Goal: Information Seeking & Learning: Learn about a topic

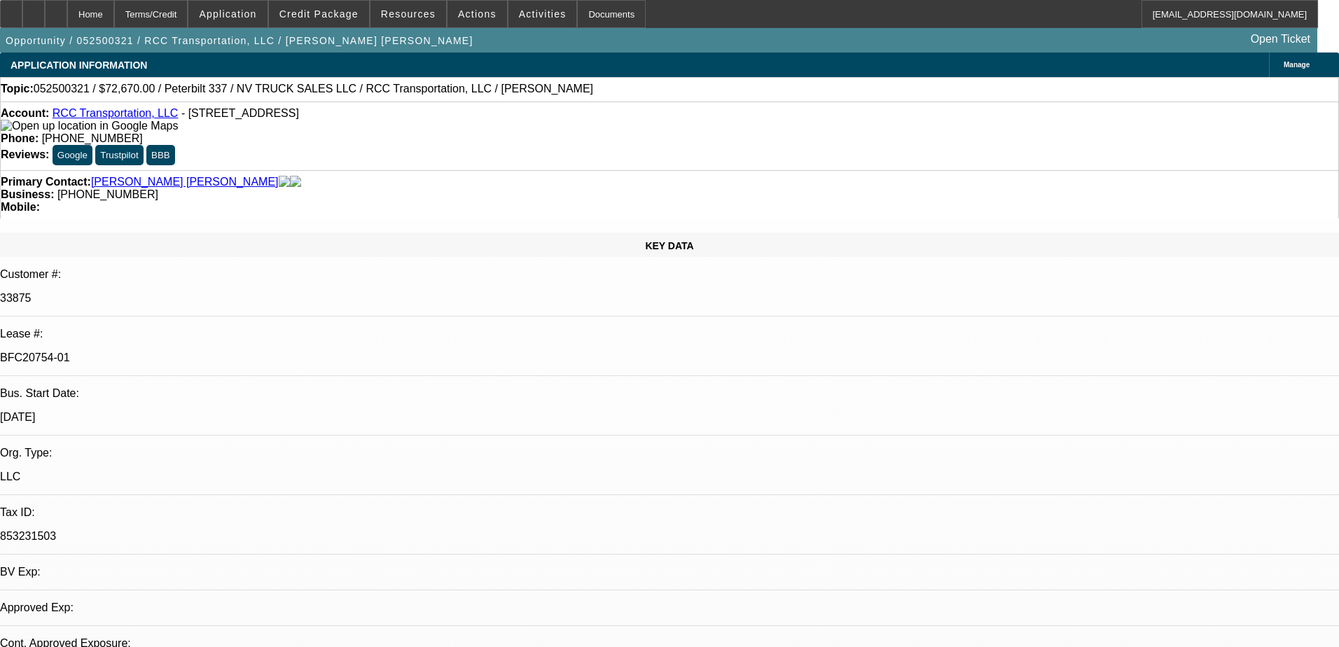
select select "0"
select select "2"
select select "0.1"
select select "4"
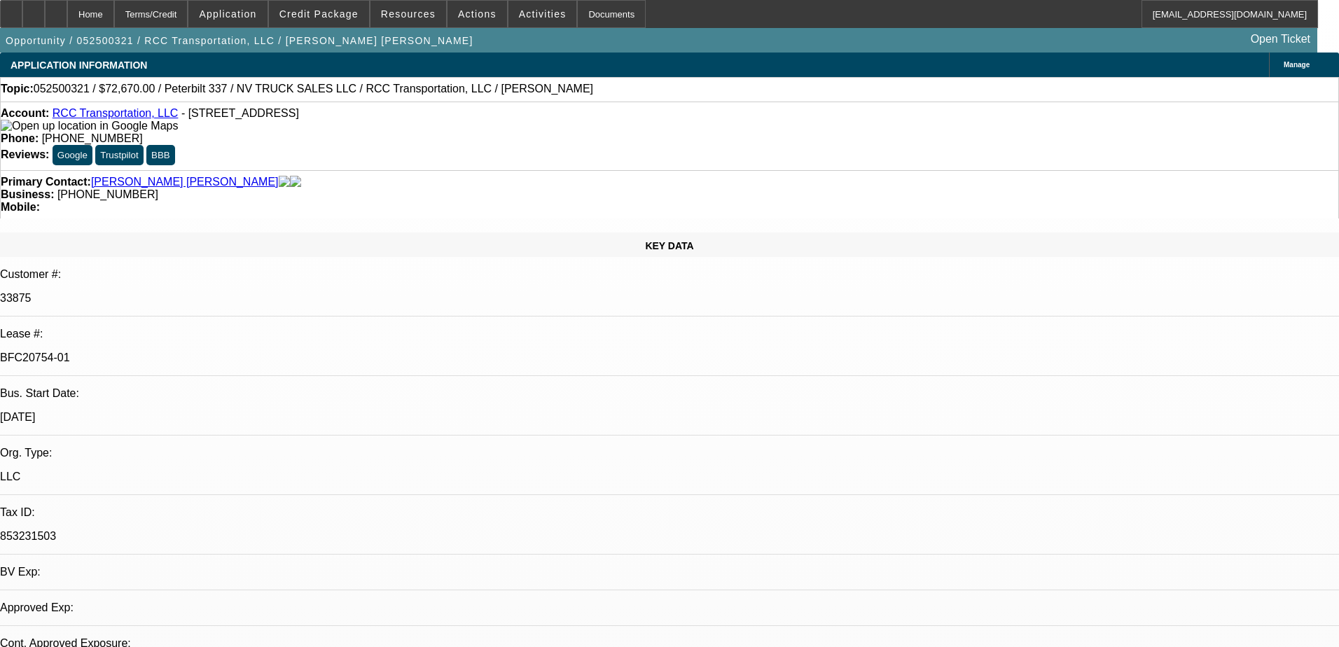
select select "0"
select select "2"
select select "0.1"
select select "4"
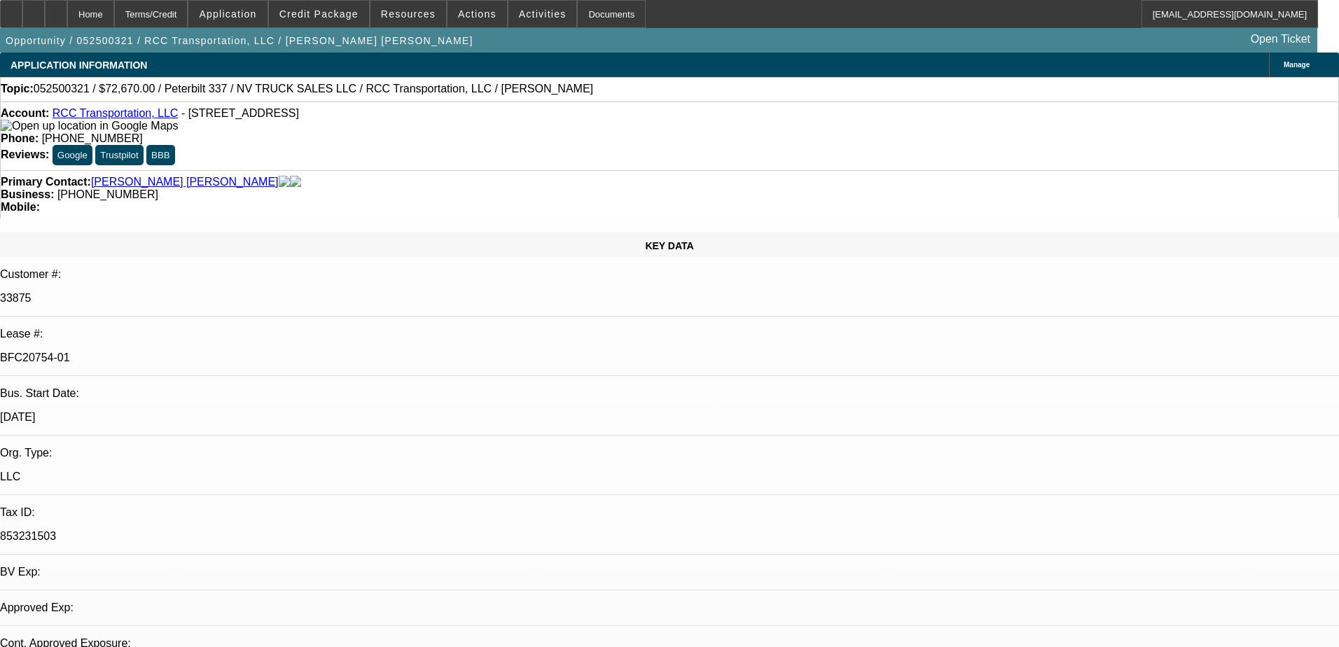
select select "0"
select select "2"
select select "0.1"
select select "4"
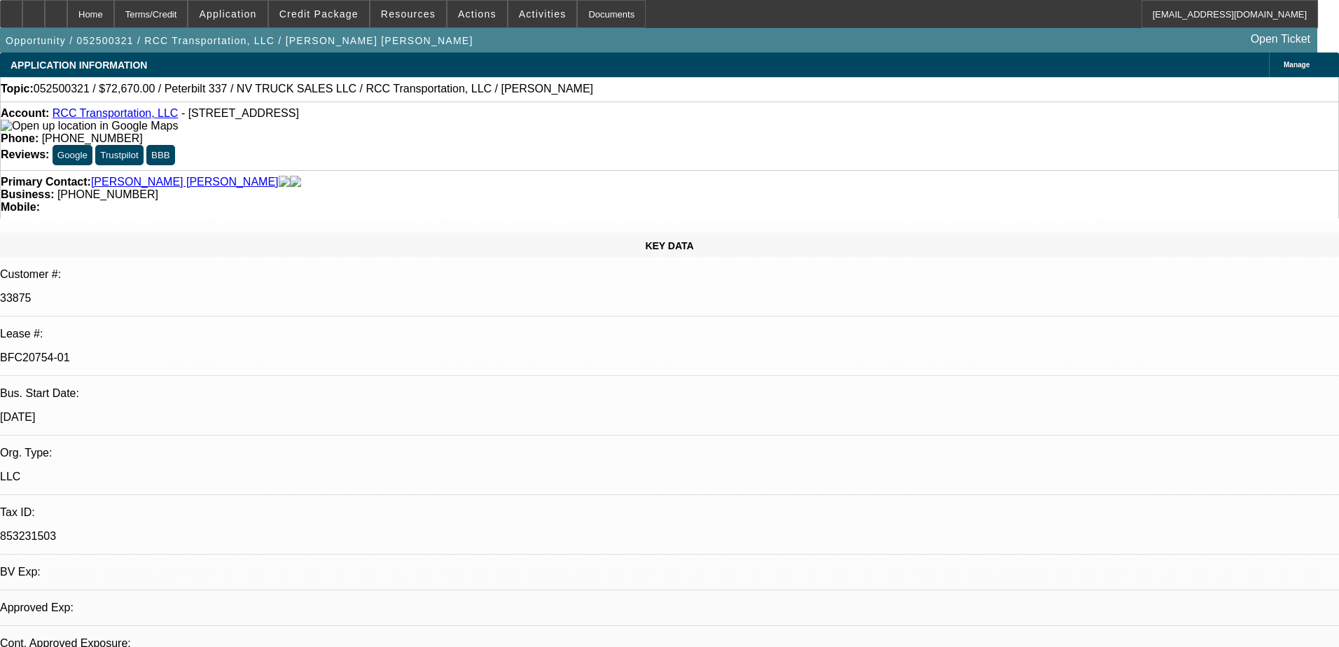
select select "2"
select select "0.1"
select select "4"
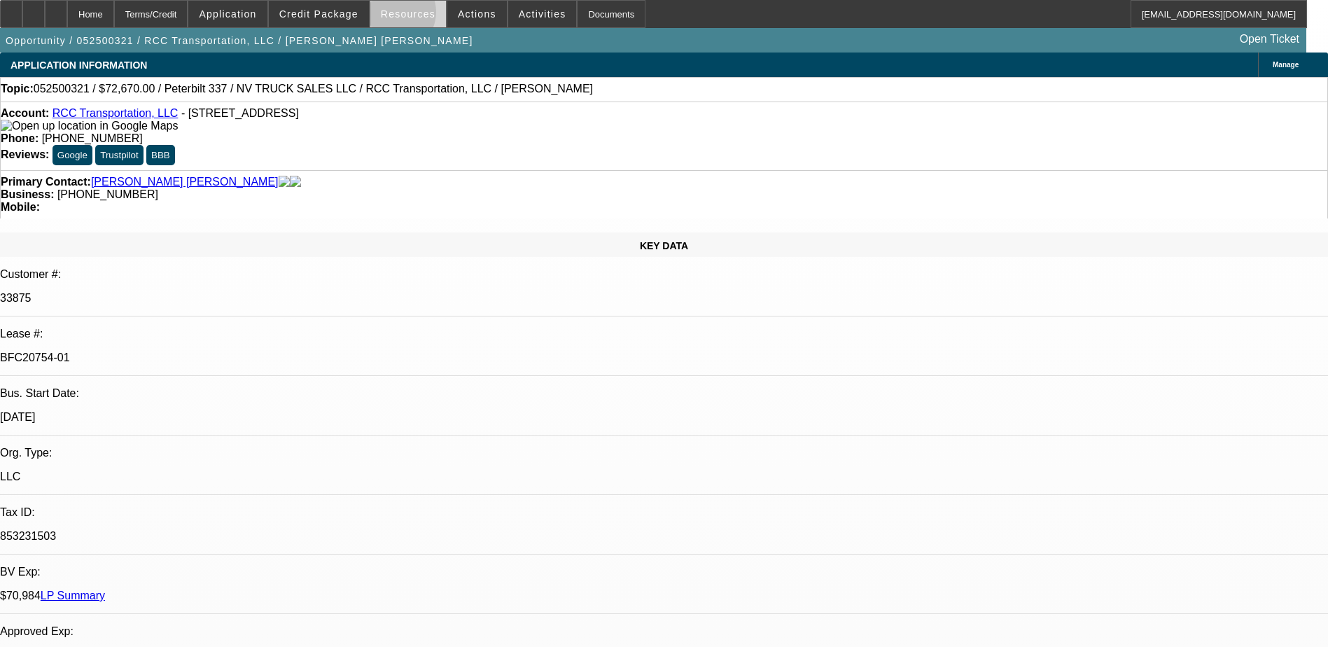
click at [398, 15] on span "Resources" at bounding box center [408, 13] width 55 height 11
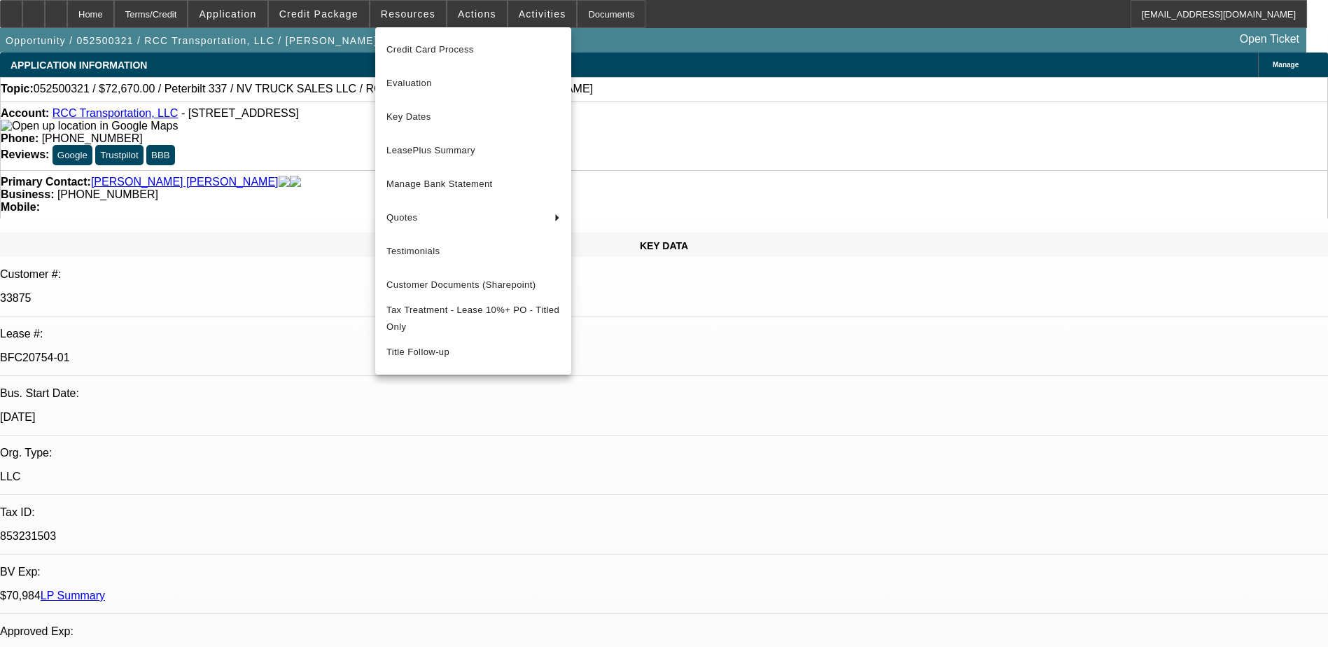
click at [456, 12] on div at bounding box center [664, 323] width 1328 height 647
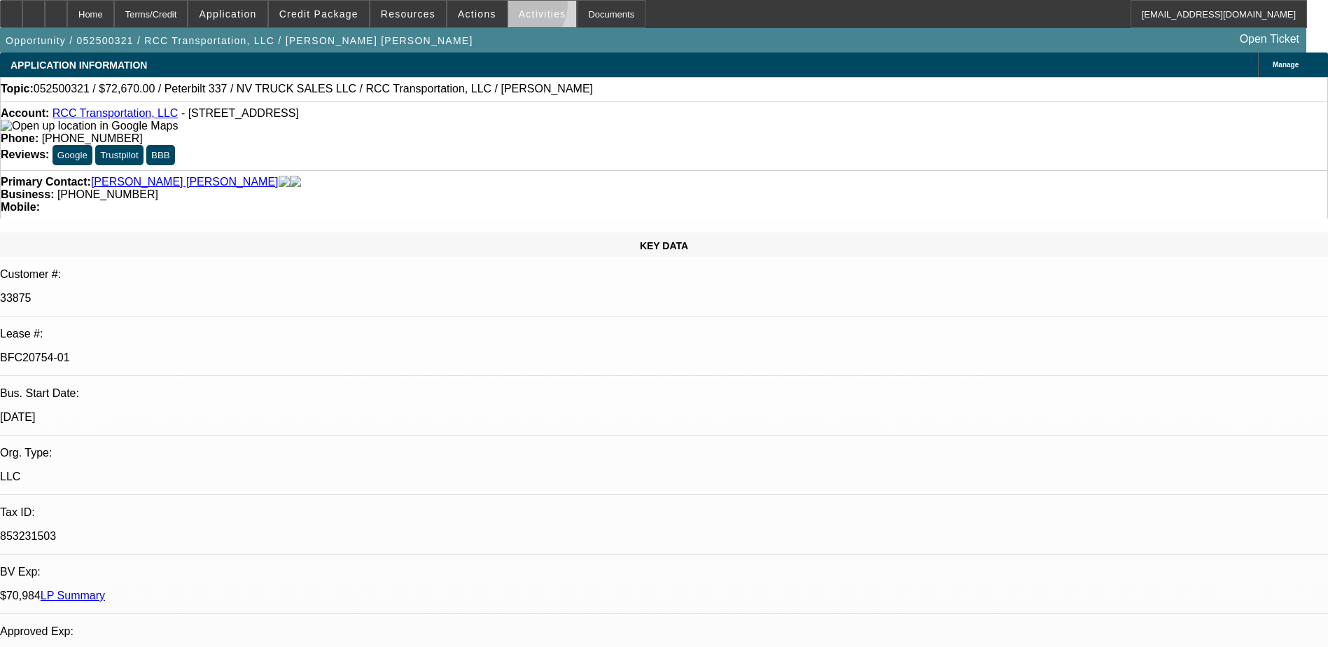
click at [508, 6] on span at bounding box center [542, 14] width 69 height 34
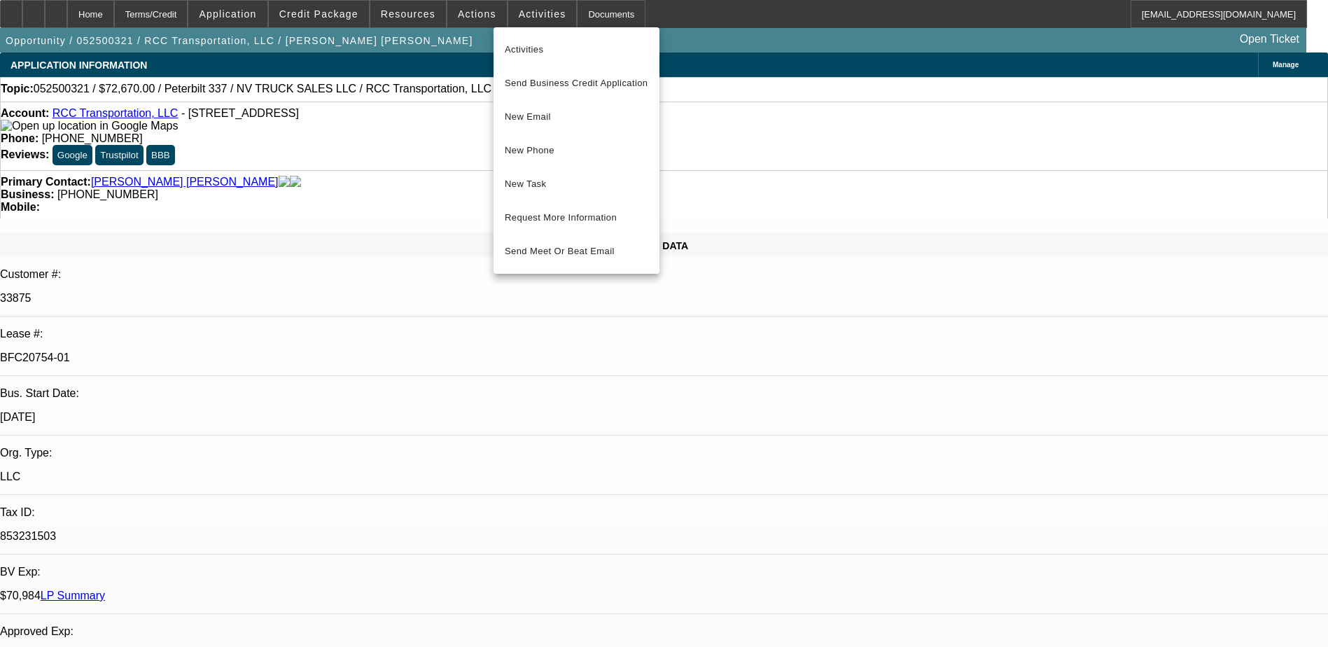
click at [419, 6] on div at bounding box center [664, 323] width 1328 height 647
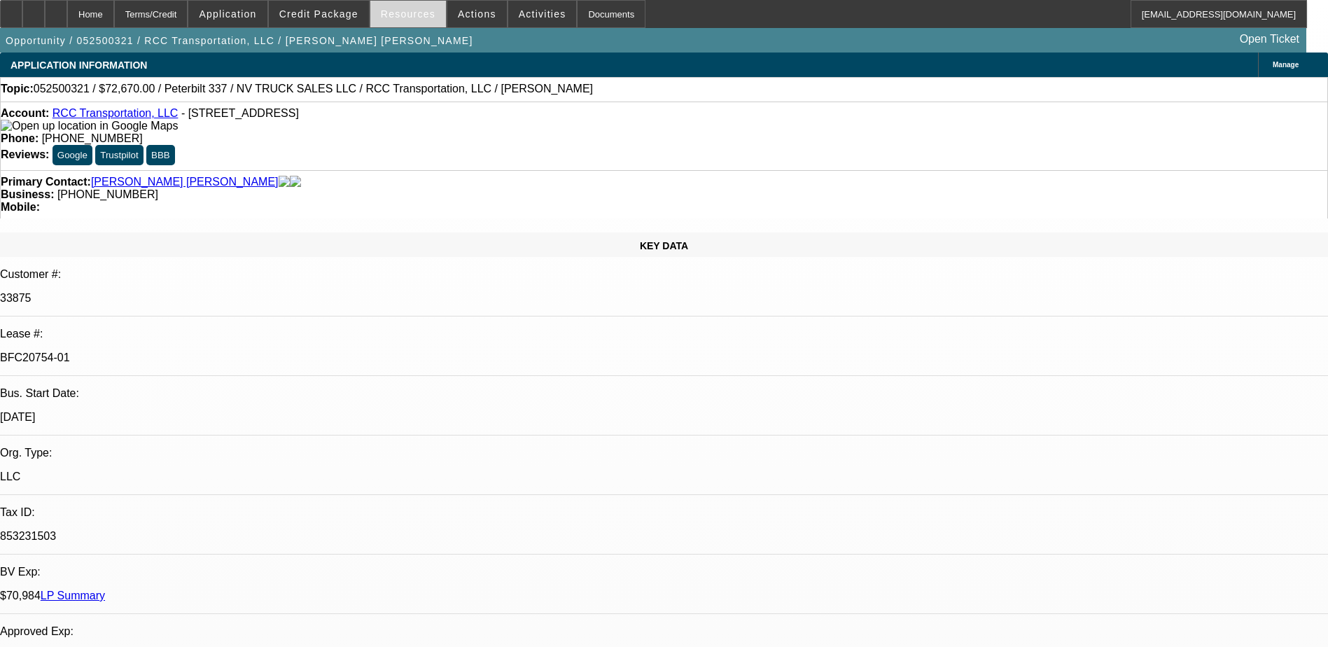
click at [410, 11] on span "Resources" at bounding box center [408, 13] width 55 height 11
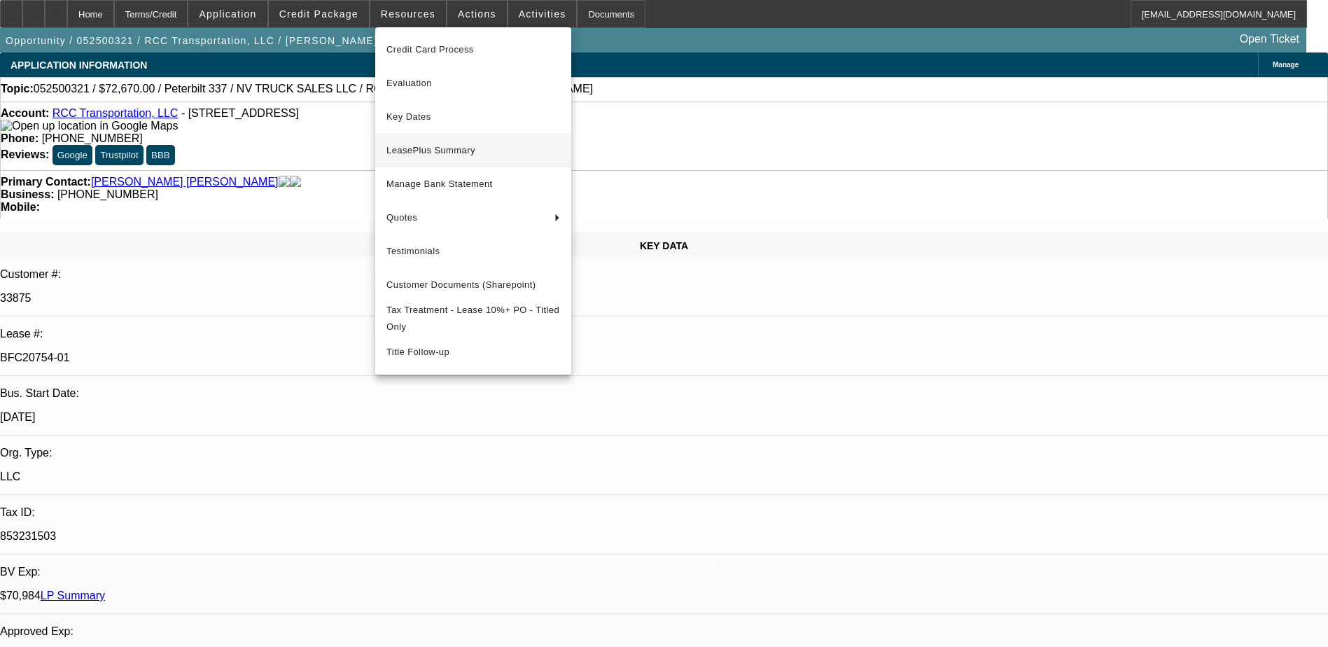
click at [441, 144] on span "LeasePlus Summary" at bounding box center [473, 150] width 174 height 17
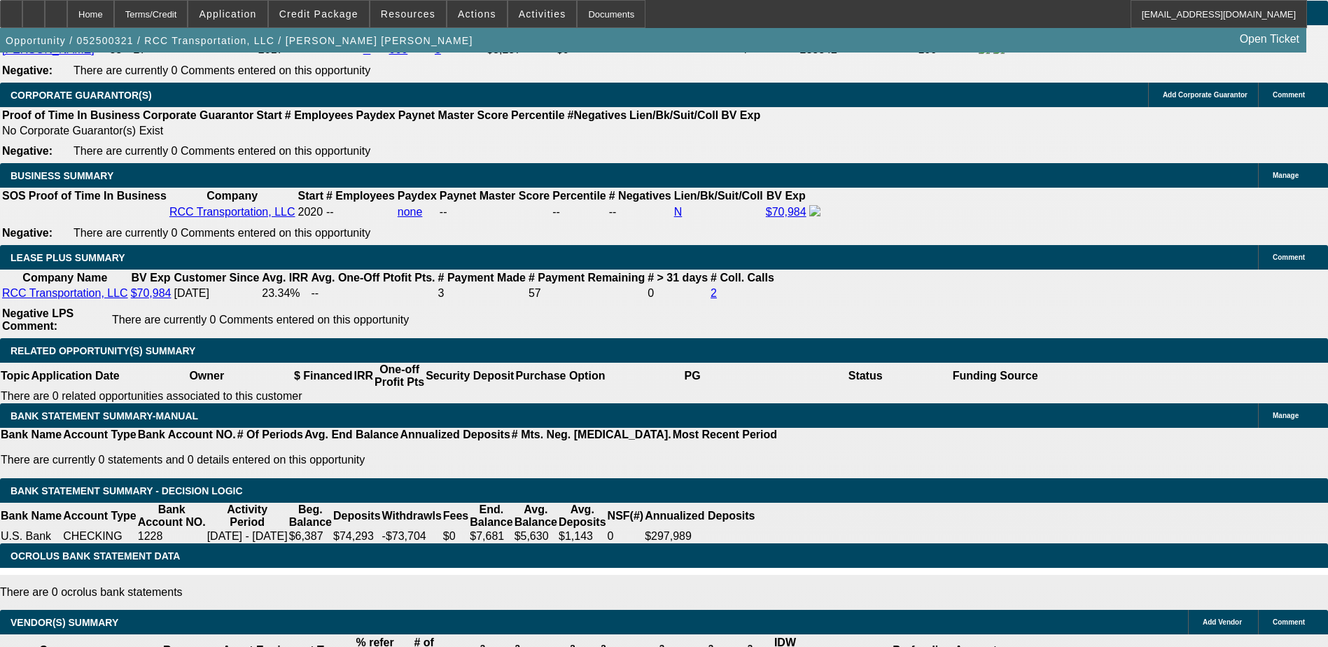
scroll to position [2380, 0]
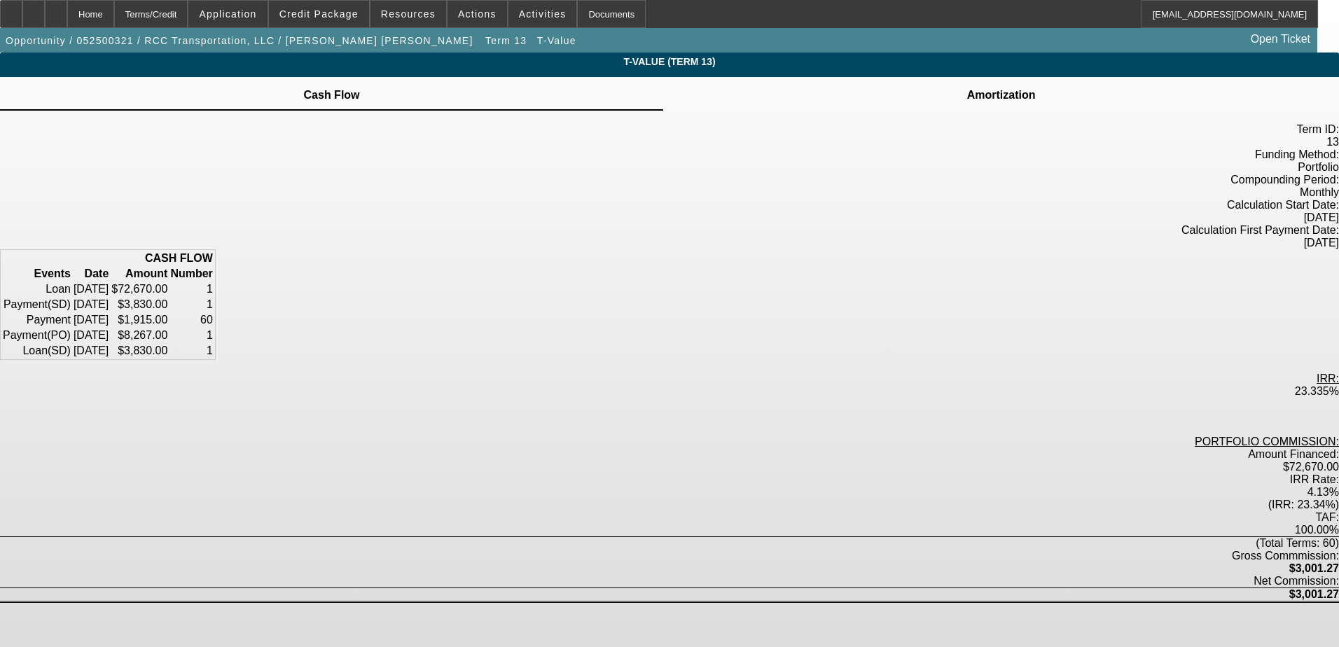
click at [966, 88] on td at bounding box center [1001, 86] width 70 height 1
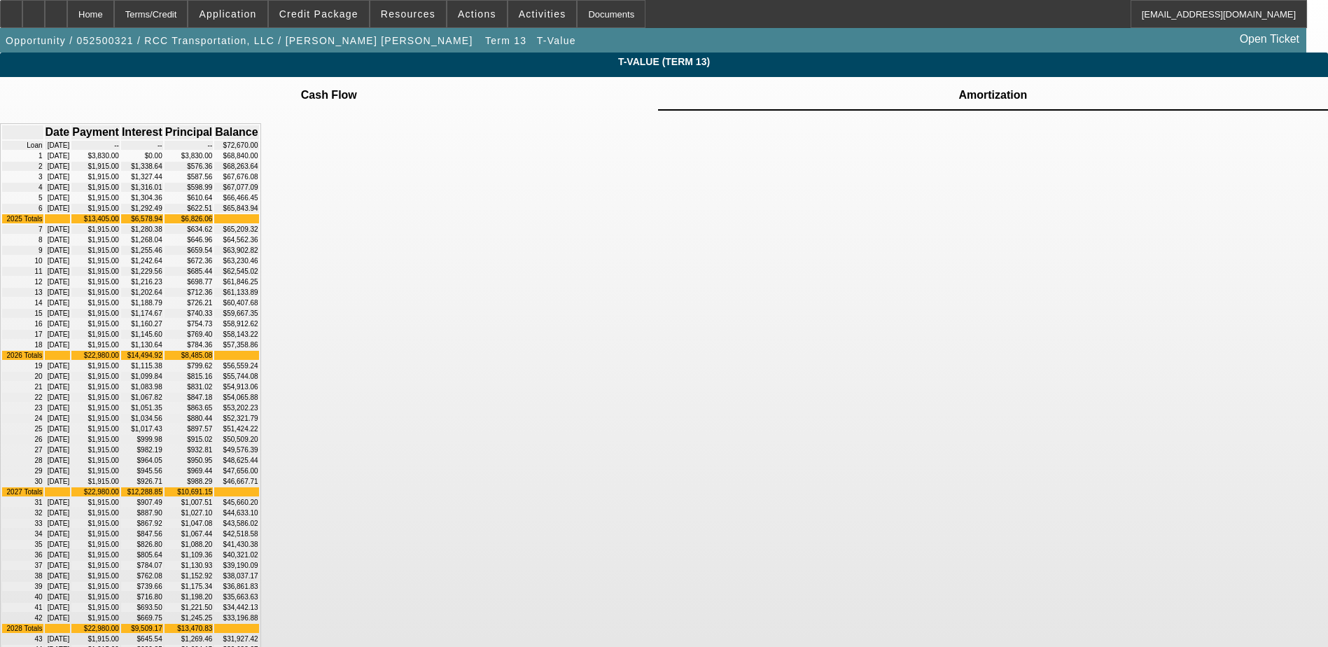
click at [358, 102] on td "Cash Flow" at bounding box center [328, 95] width 57 height 13
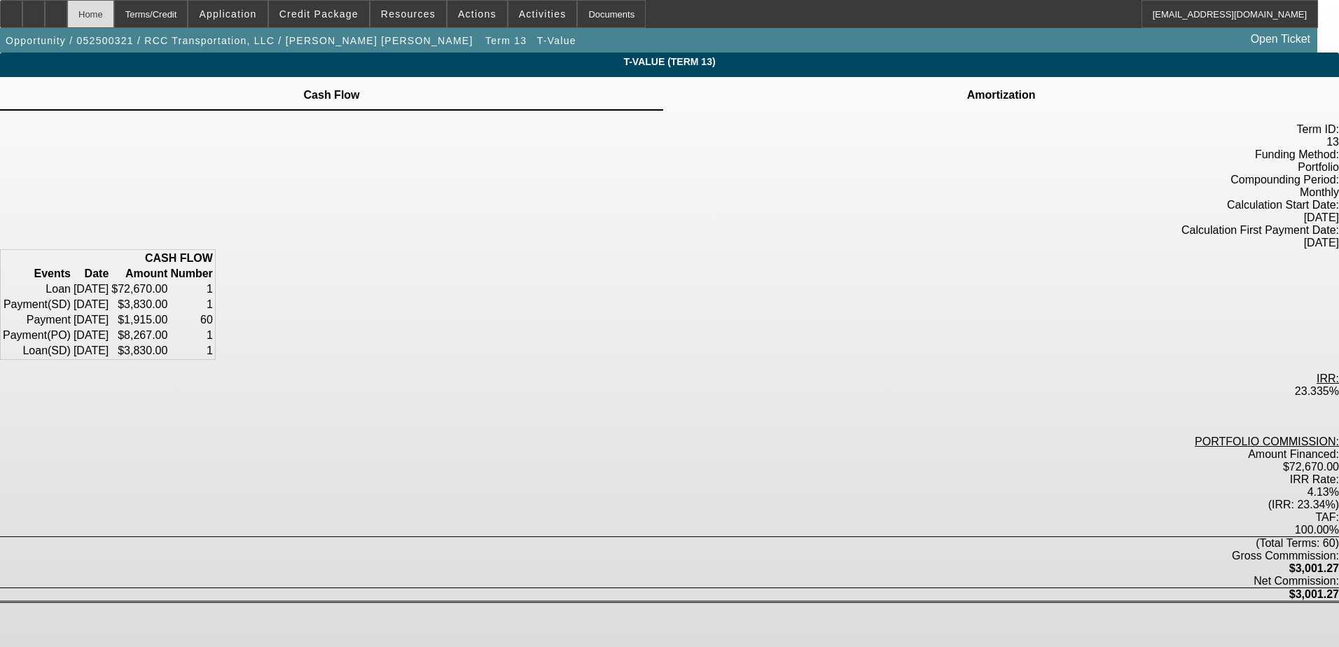
click at [114, 15] on div "Home" at bounding box center [90, 14] width 47 height 28
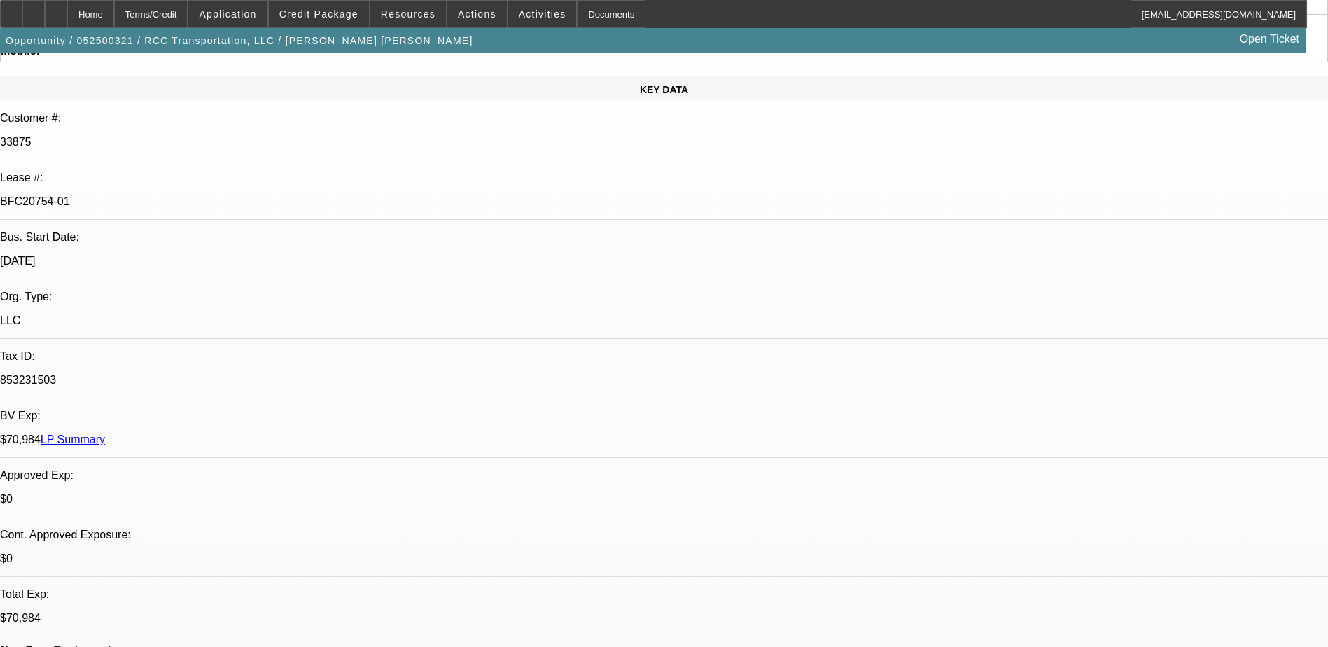
select select "0"
select select "2"
select select "0.1"
select select "4"
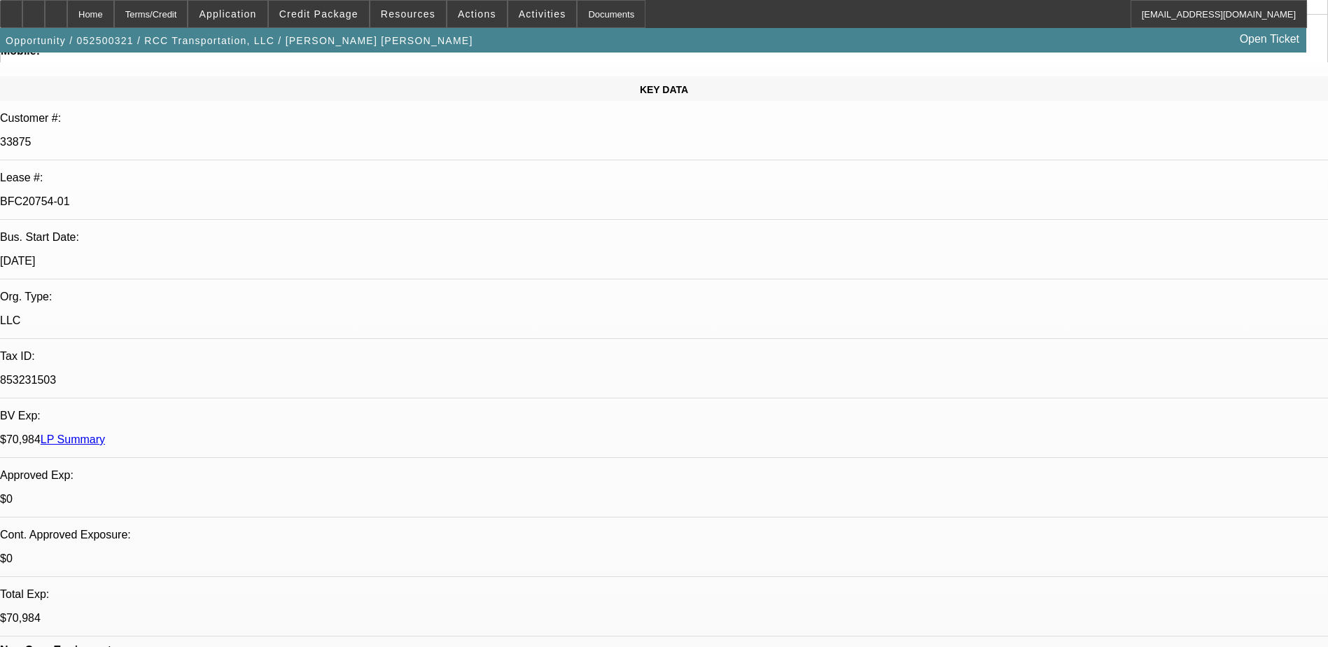
select select "0"
select select "2"
select select "0.1"
select select "4"
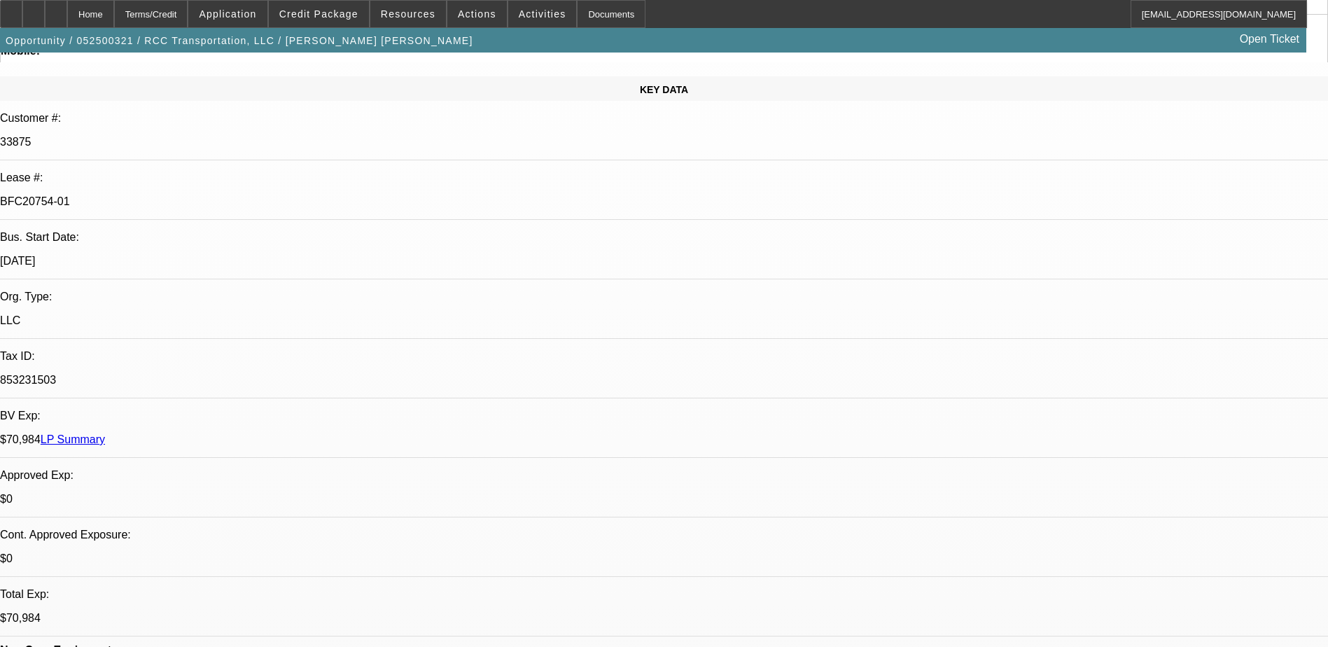
select select "0"
select select "2"
select select "0.1"
select select "4"
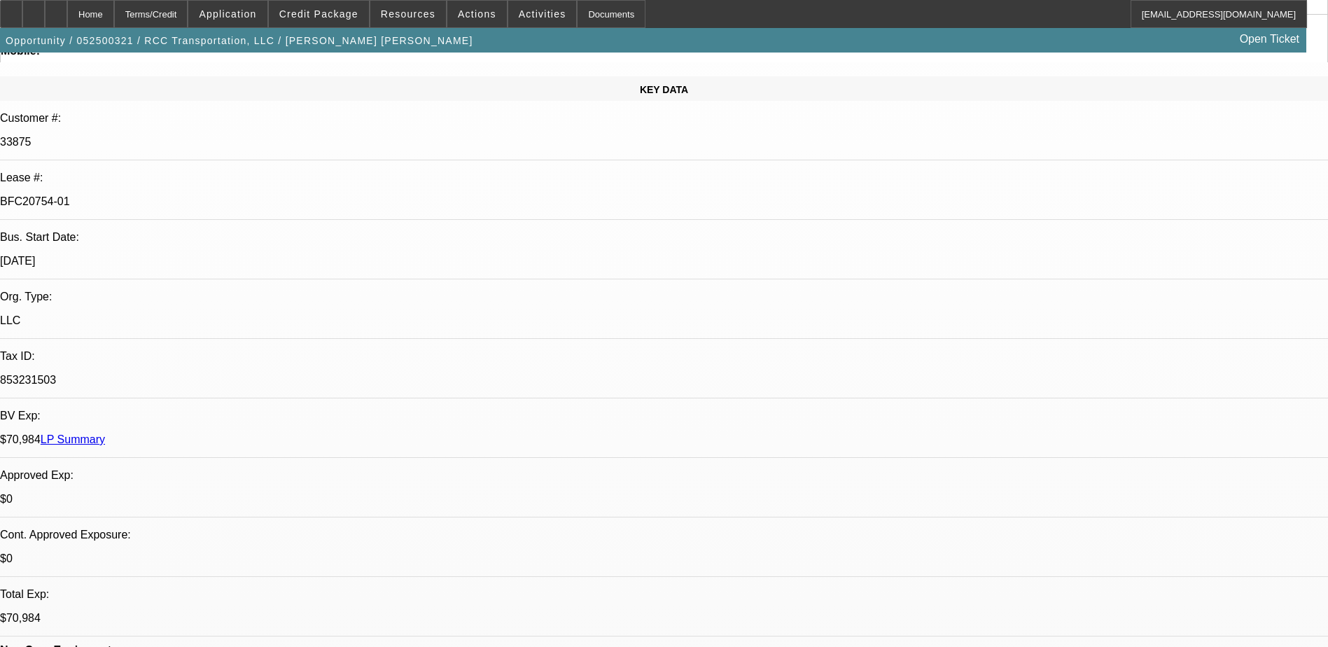
select select "2"
select select "0.1"
select select "4"
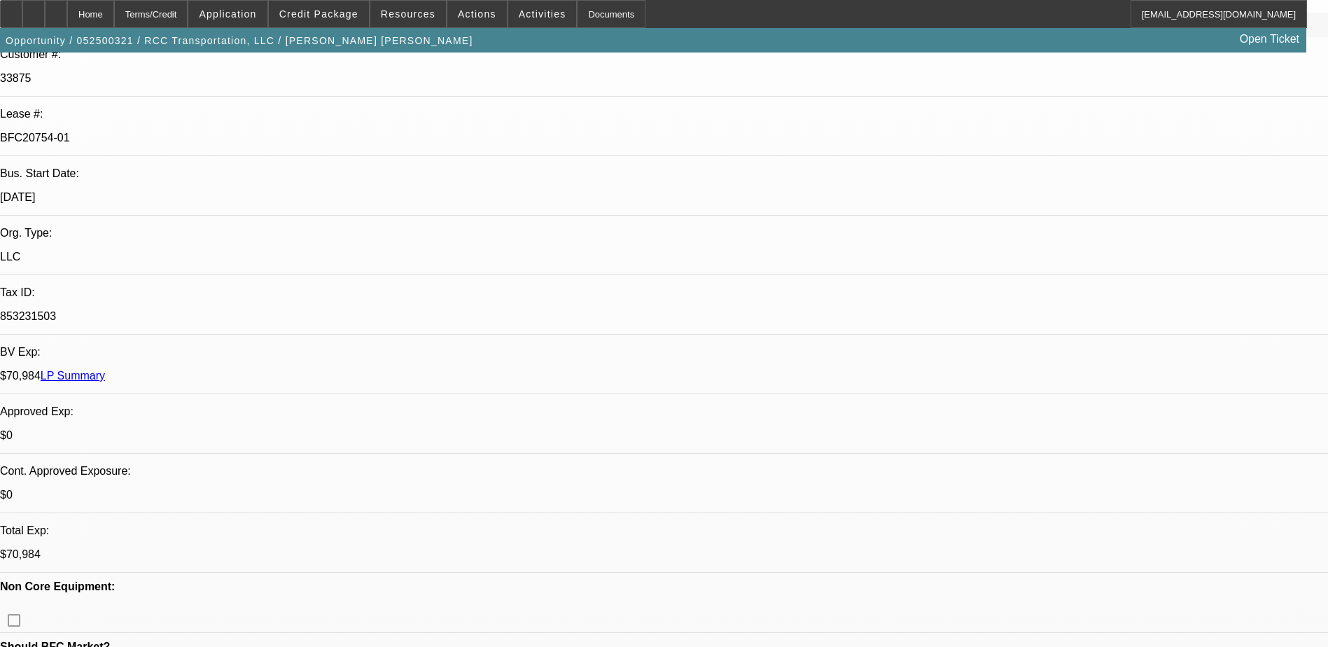
scroll to position [280, 0]
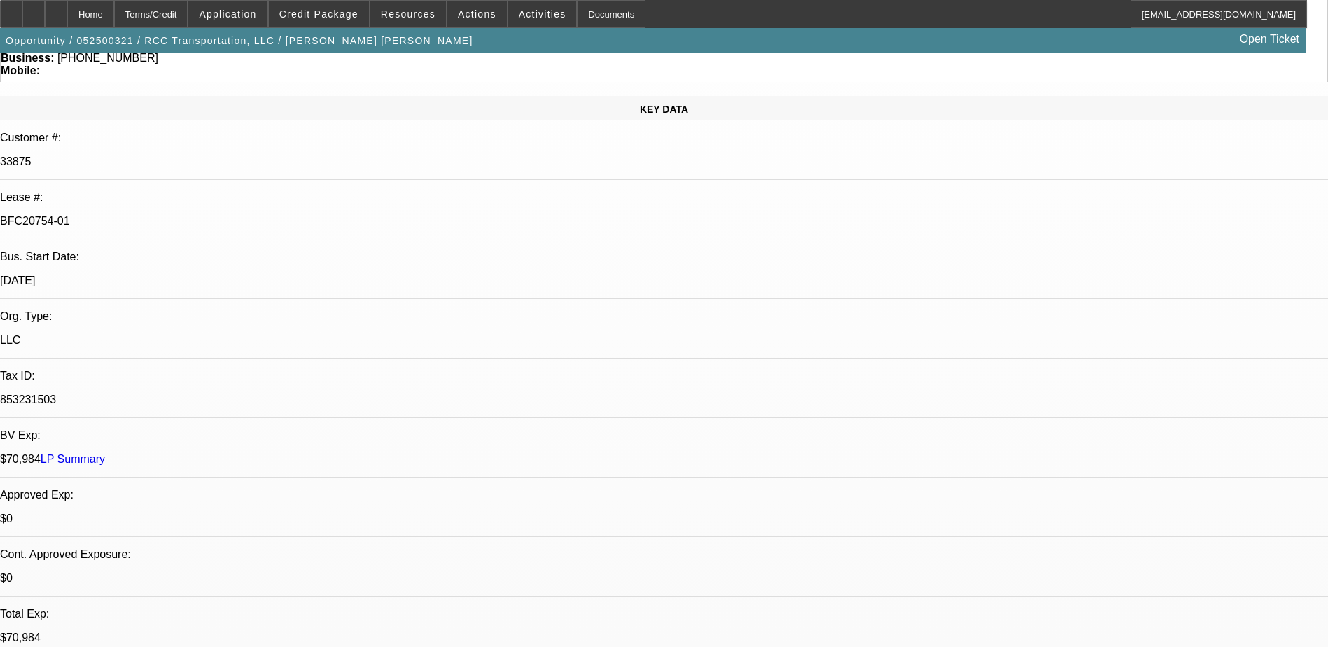
scroll to position [0, 0]
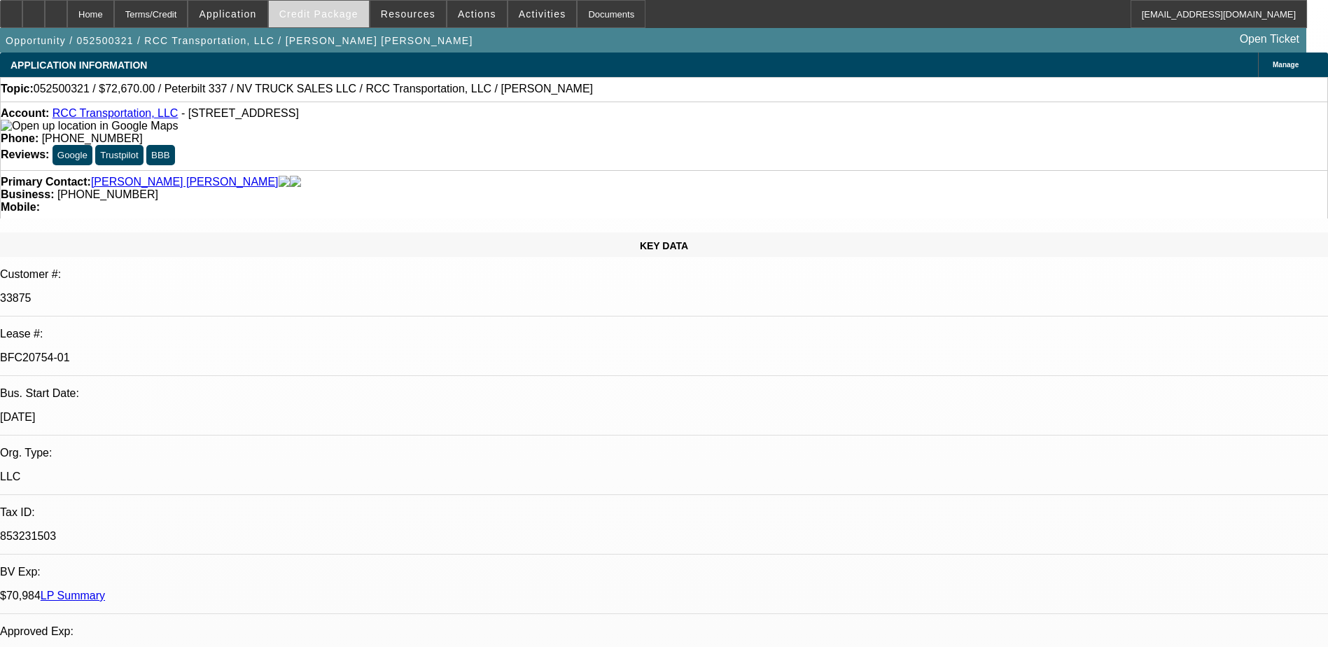
click at [342, 18] on span "Credit Package" at bounding box center [318, 13] width 79 height 11
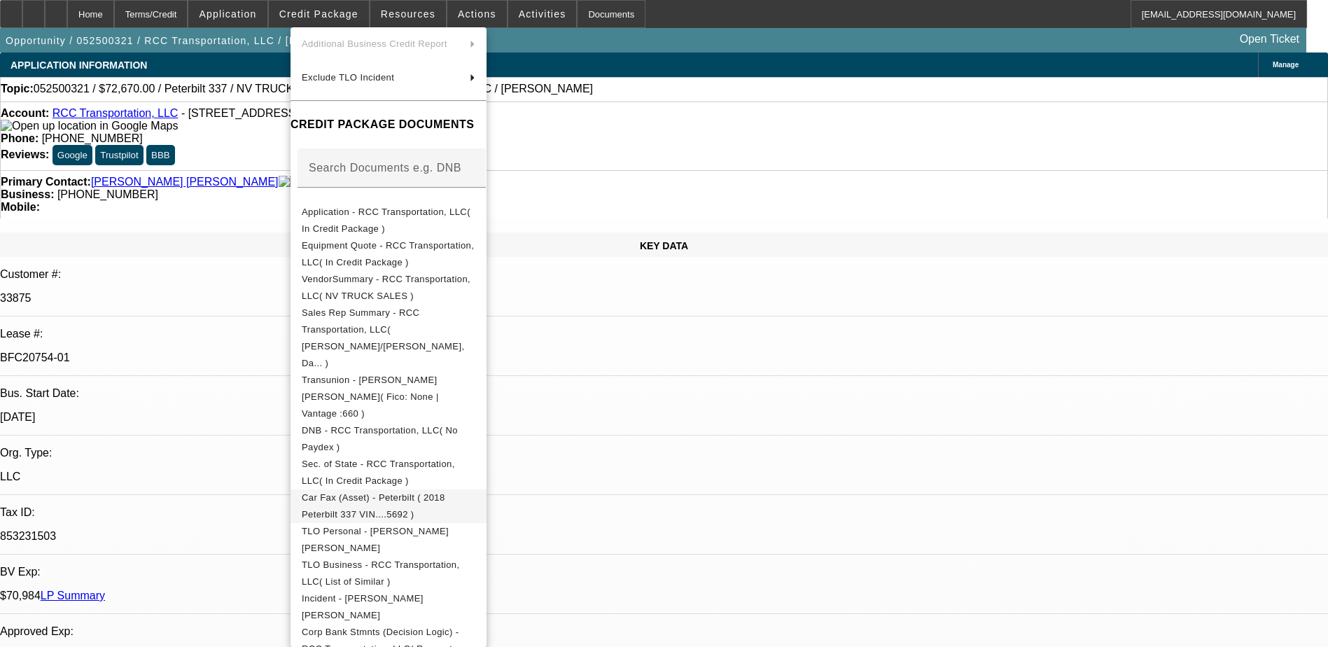
scroll to position [141, 0]
click at [887, 449] on div at bounding box center [664, 323] width 1328 height 647
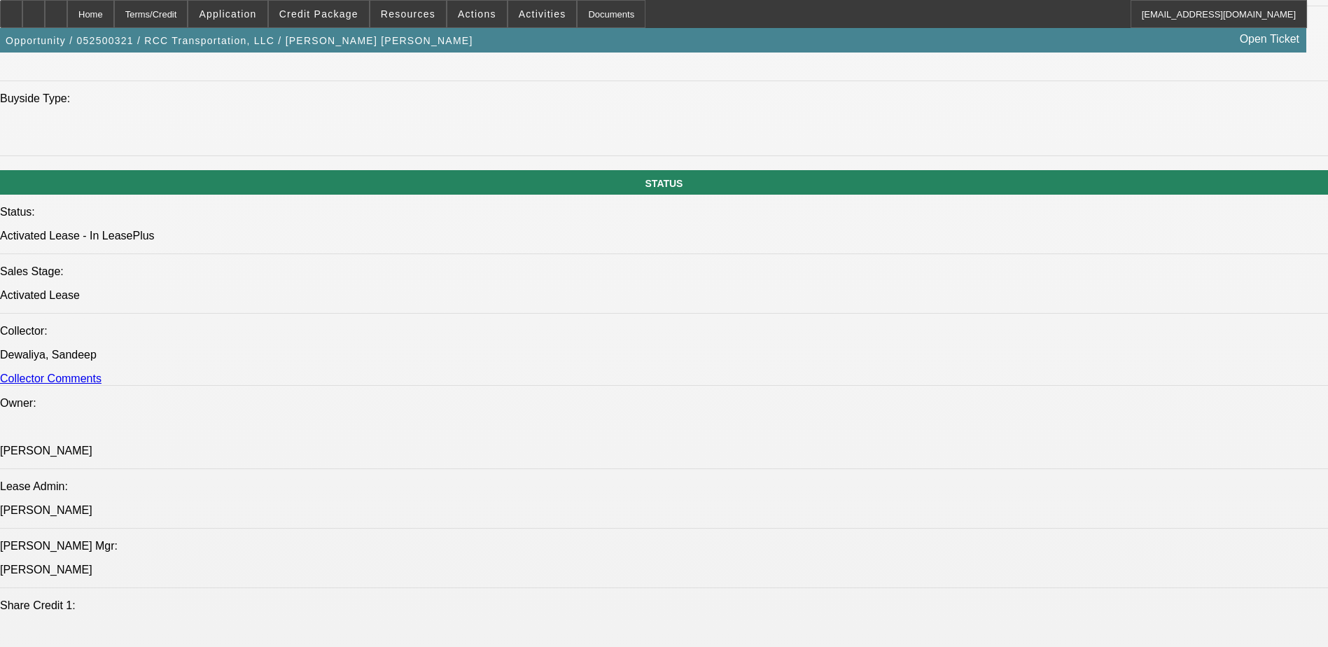
scroll to position [1540, 0]
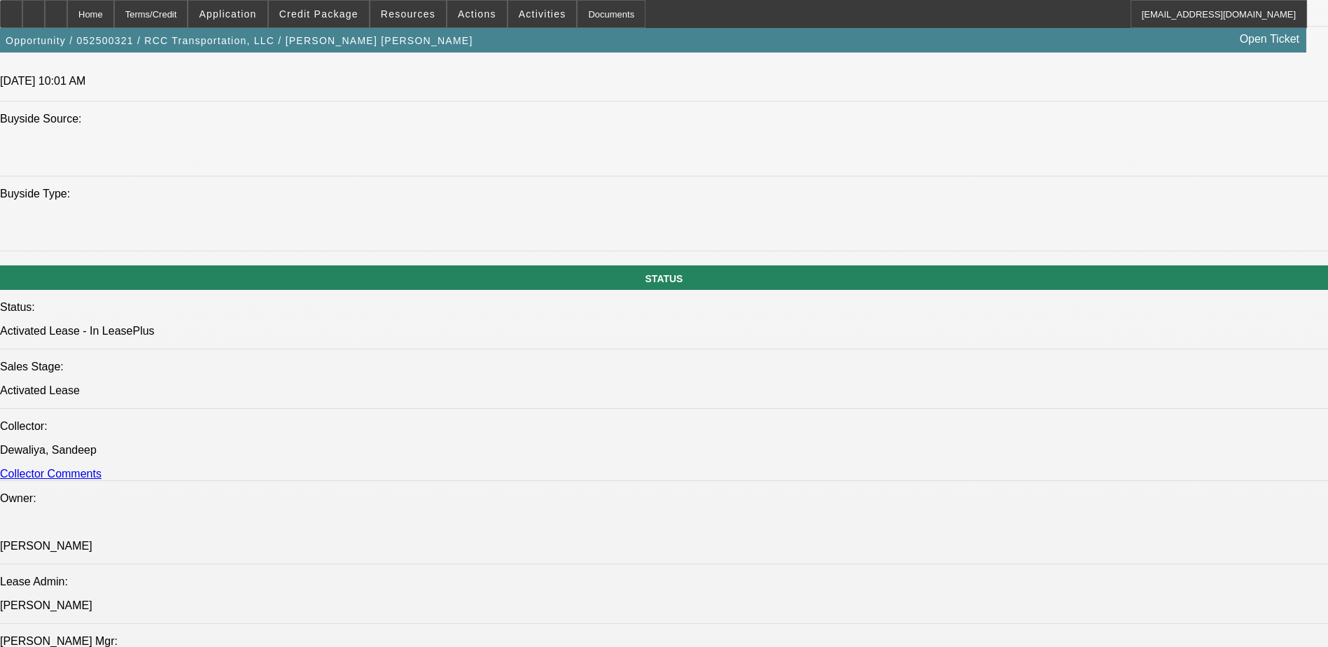
scroll to position [1330, 0]
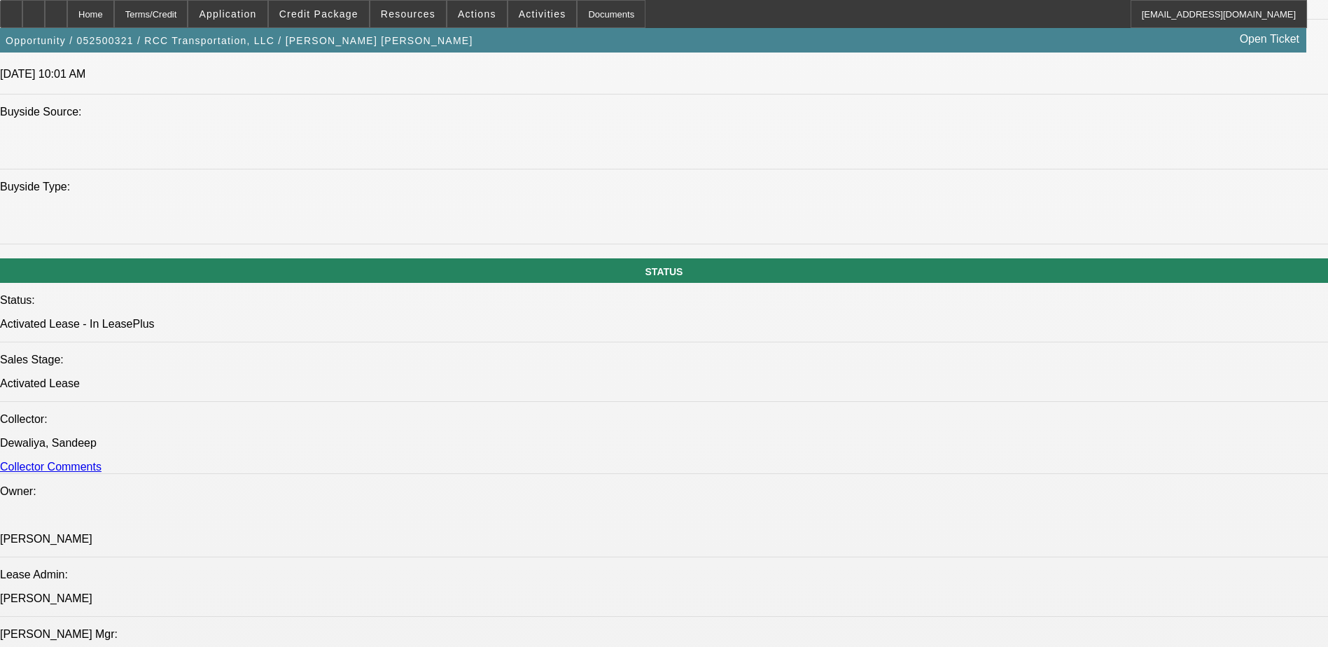
click at [344, 17] on span "Credit Package" at bounding box center [318, 13] width 79 height 11
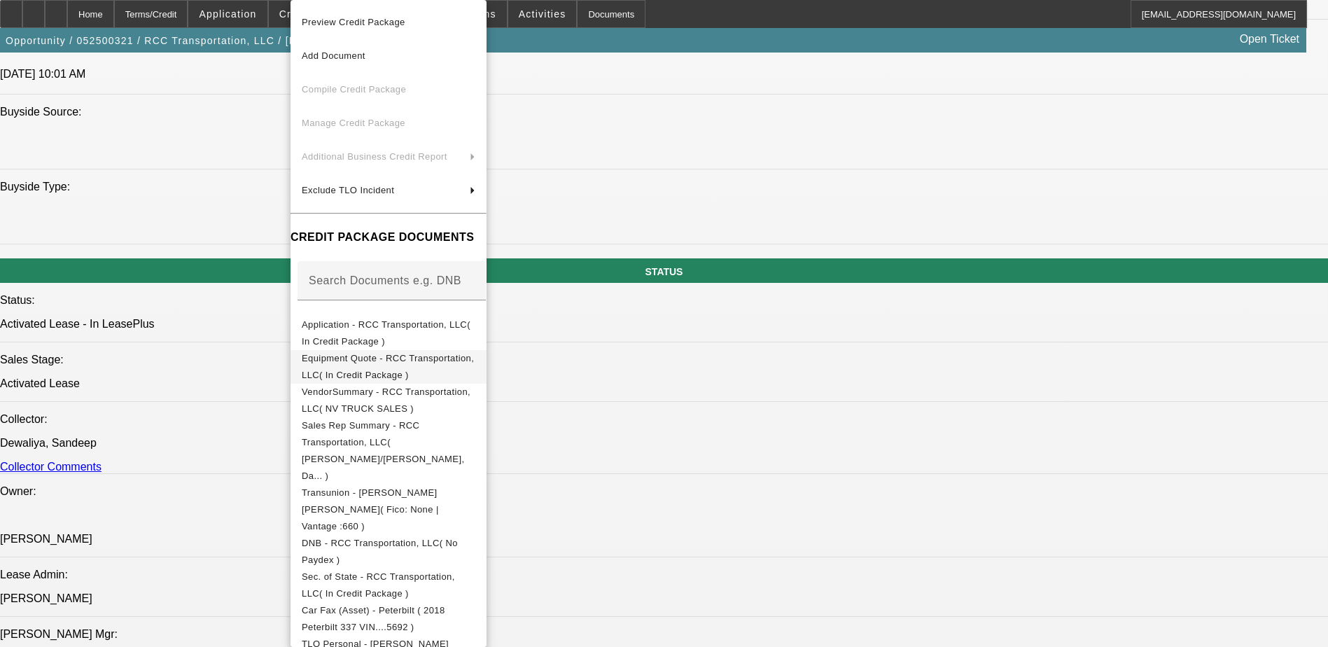
click at [433, 366] on span "Equipment Quote - RCC Transportation, LLC( In Credit Package )" at bounding box center [388, 366] width 172 height 27
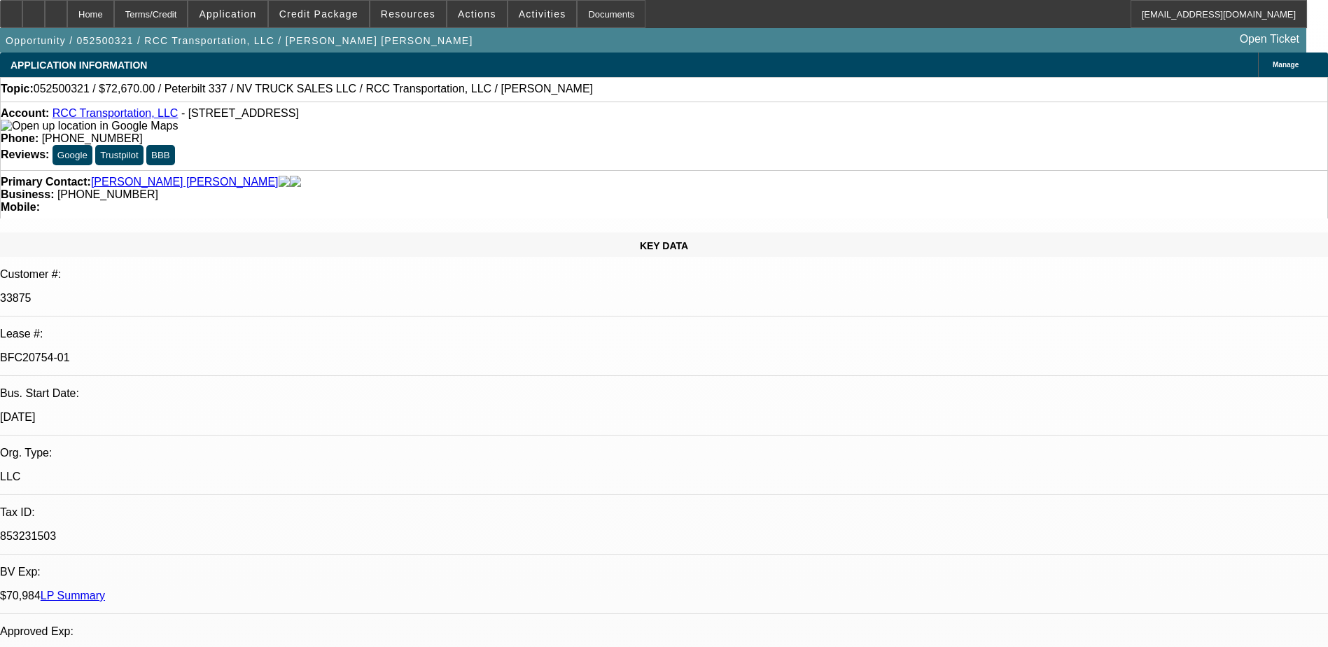
select select "0"
select select "2"
select select "0.1"
select select "0"
select select "2"
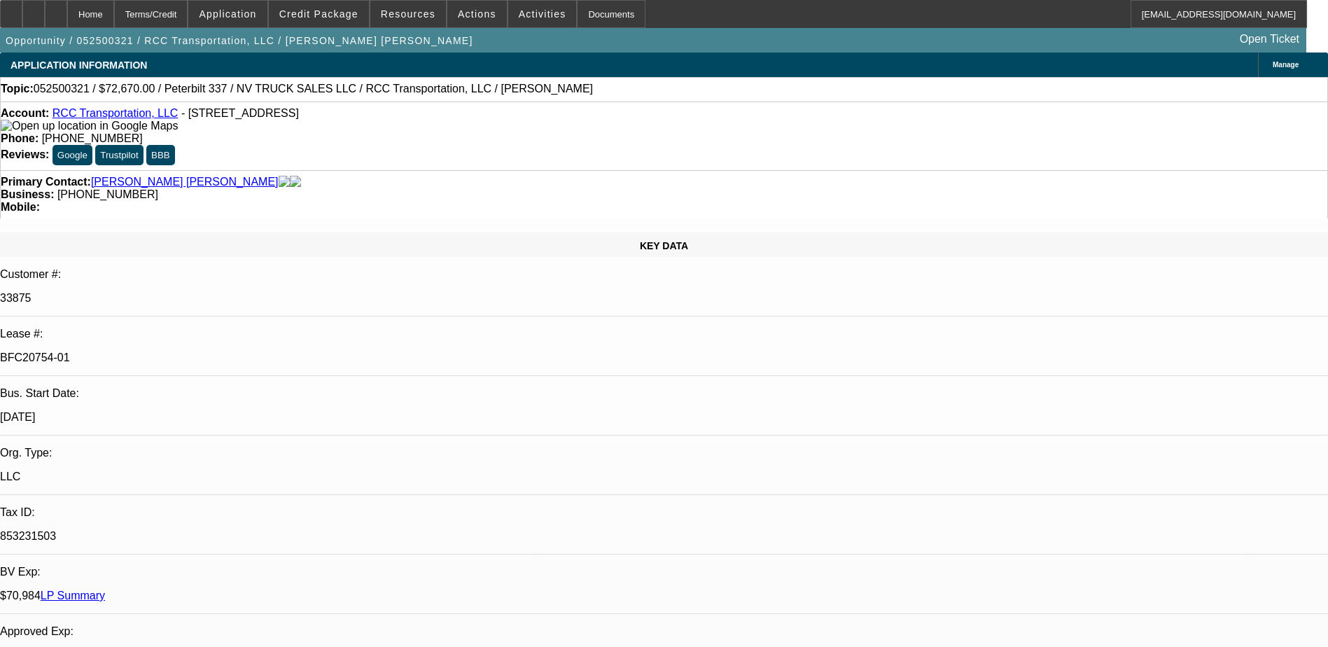
select select "0.1"
select select "0"
select select "2"
select select "0.1"
select select "2"
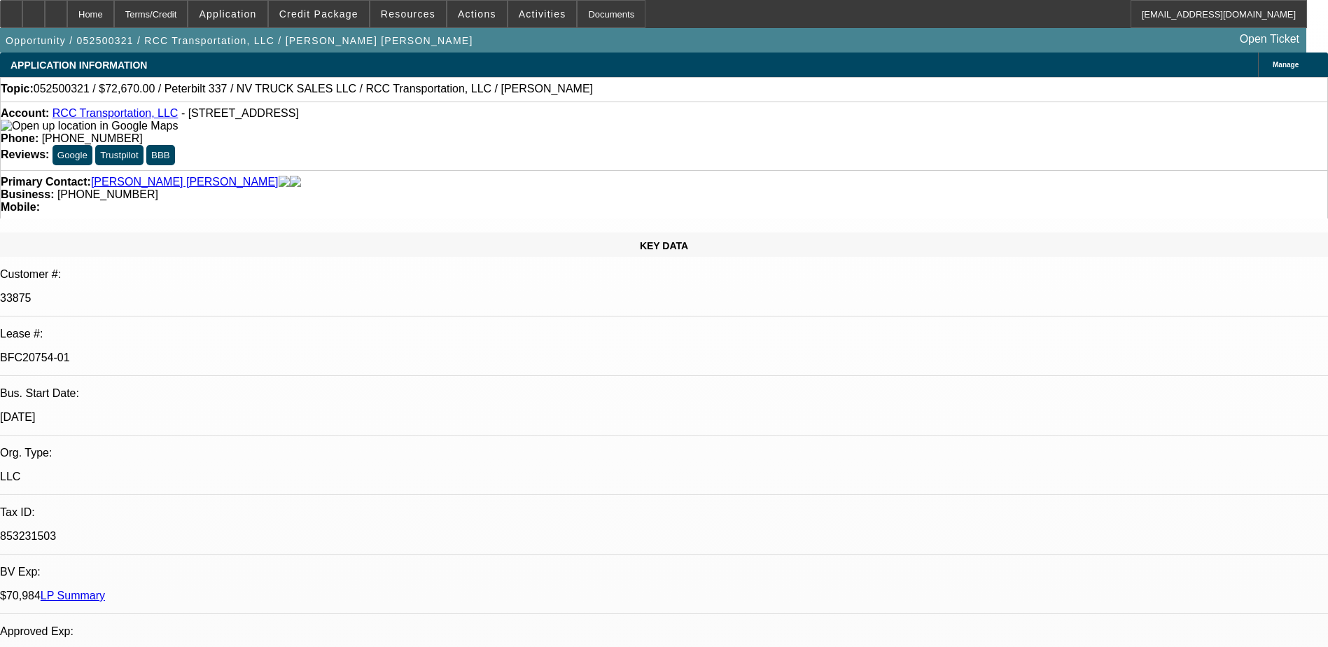
select select "0.1"
select select "1"
select select "2"
select select "4"
select select "1"
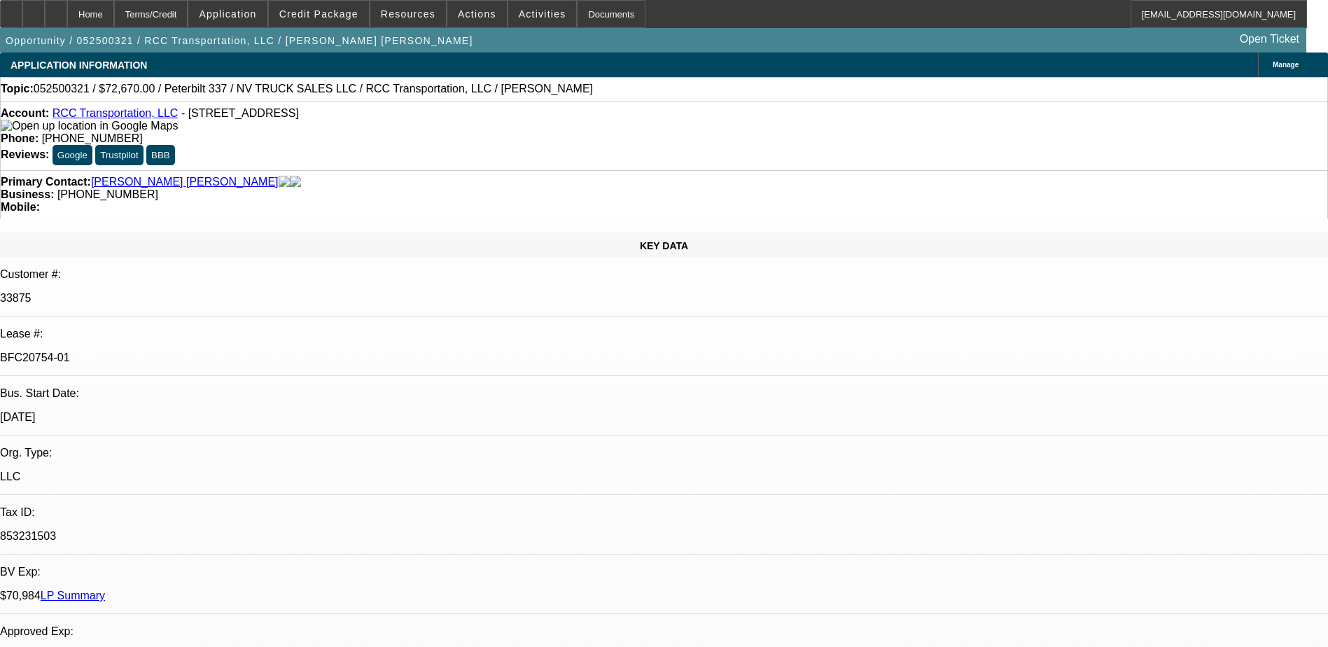
select select "2"
select select "4"
select select "1"
select select "2"
select select "4"
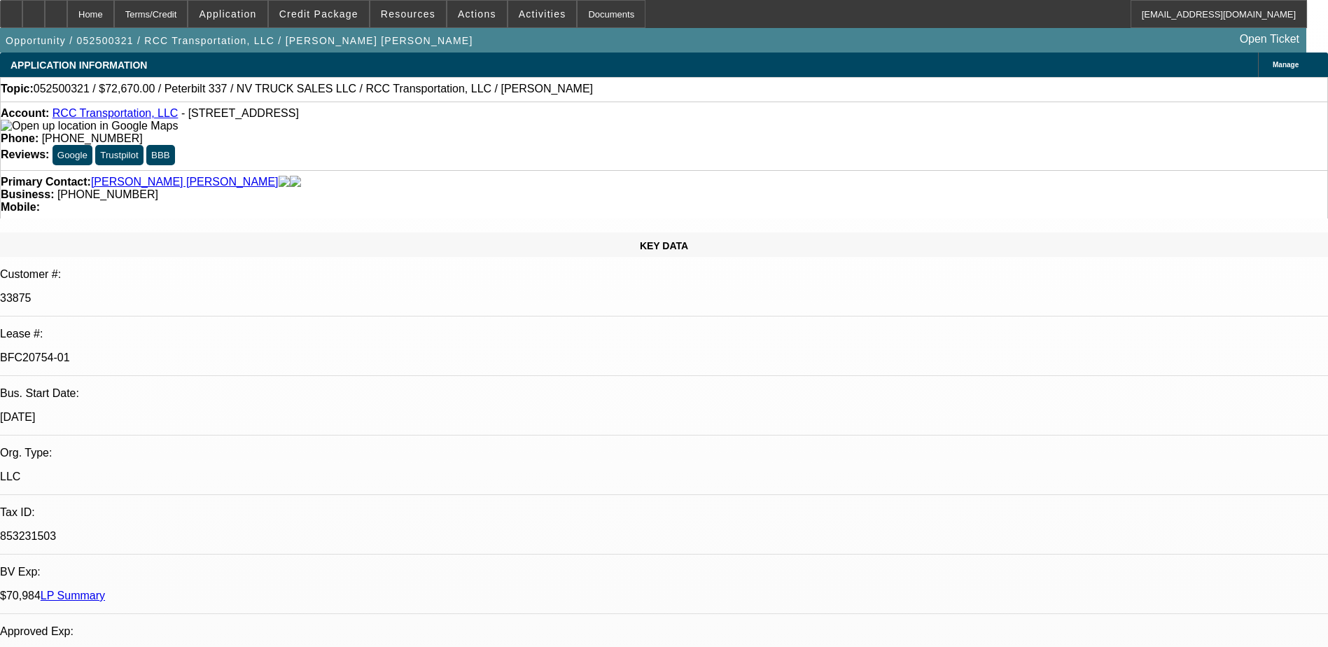
select select "1"
select select "2"
select select "4"
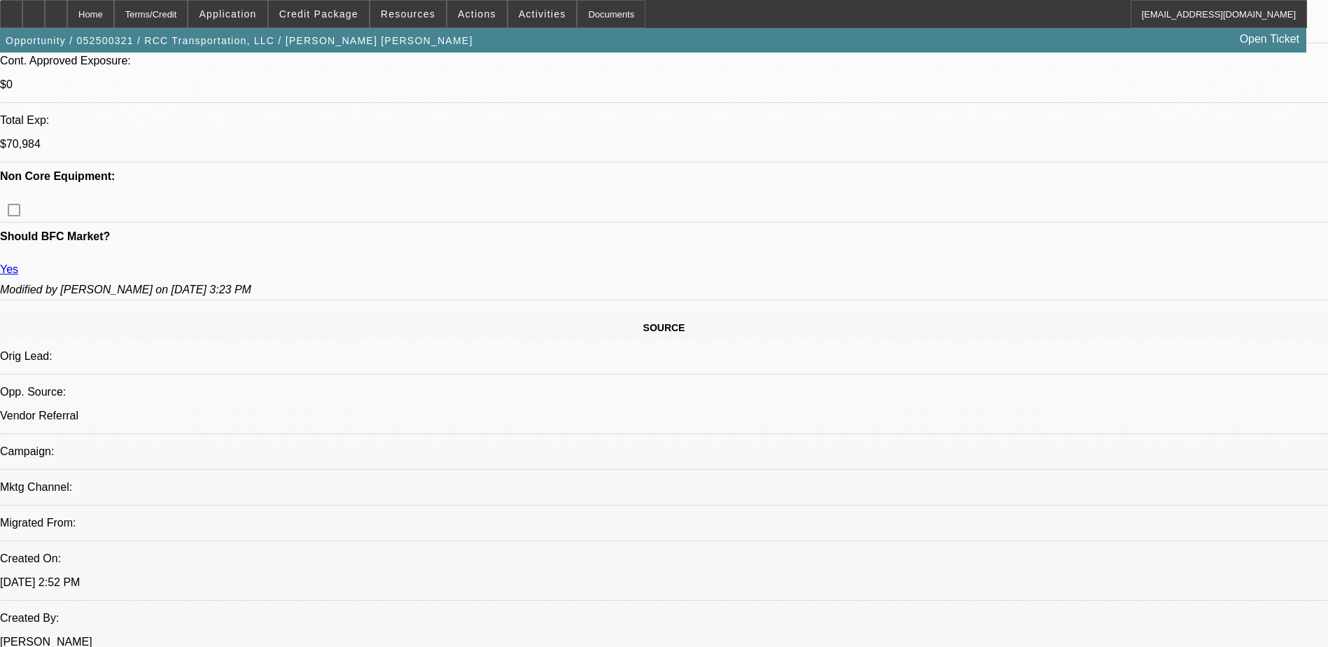
scroll to position [1890, 0]
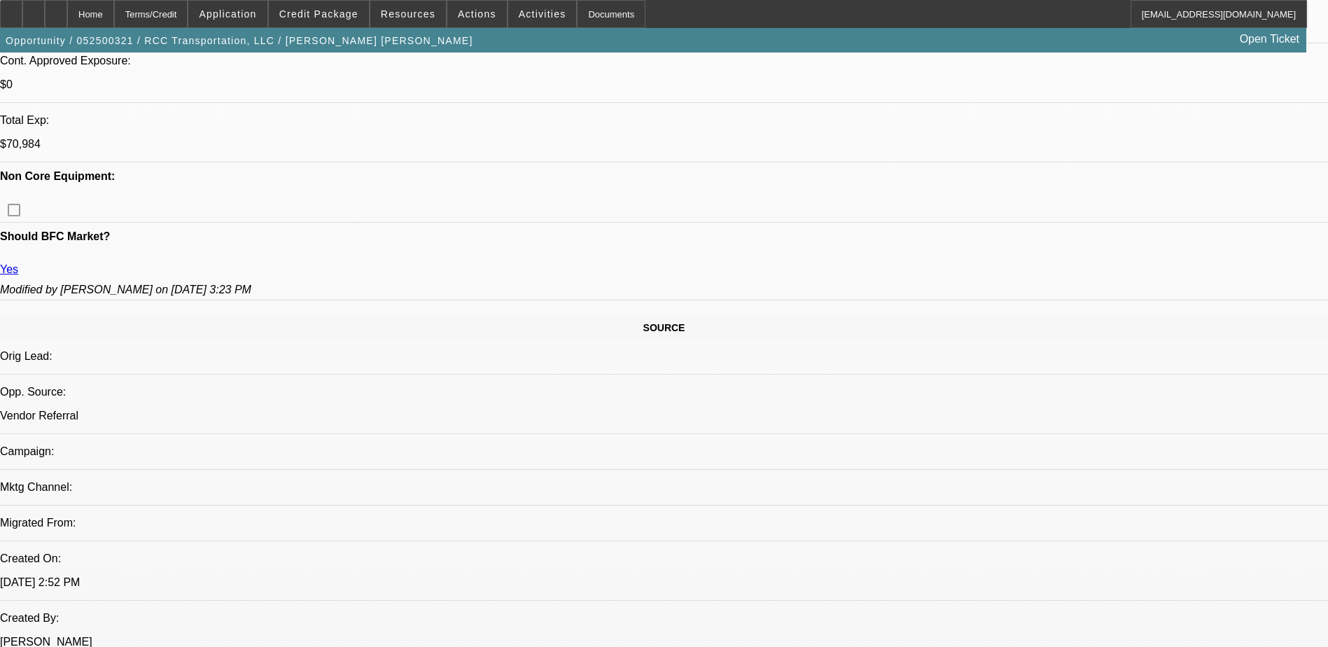
scroll to position [2800, 0]
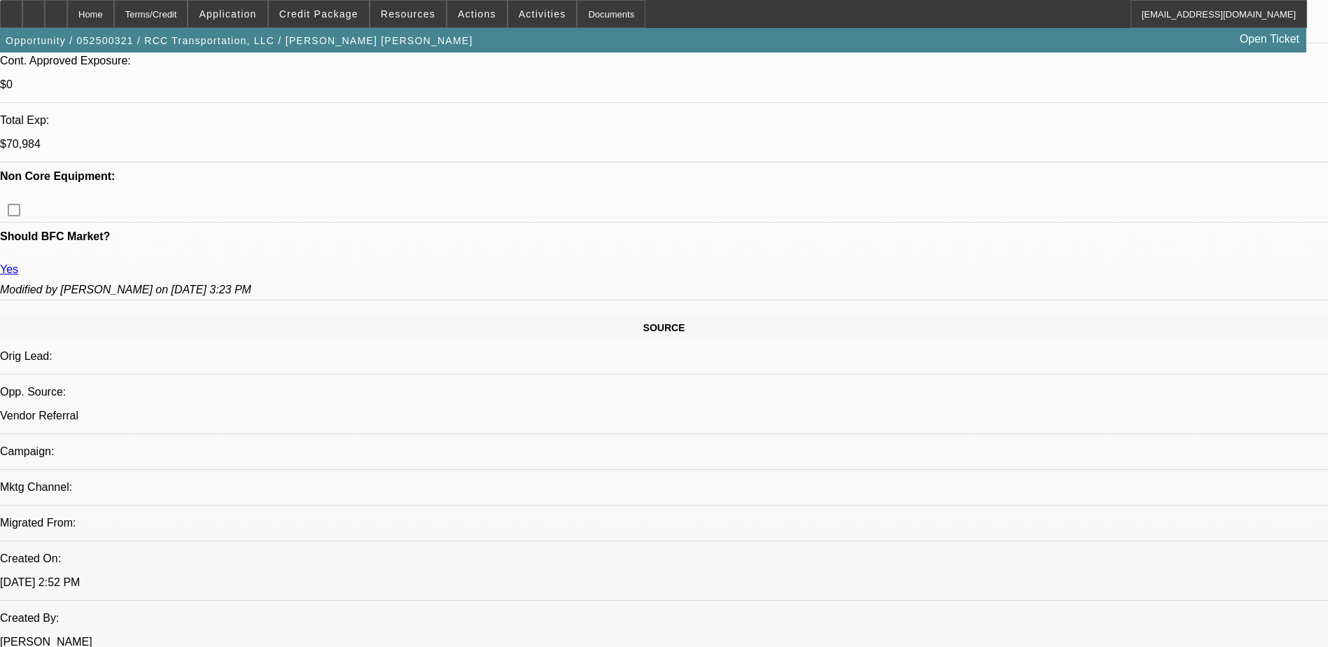
scroll to position [2660, 0]
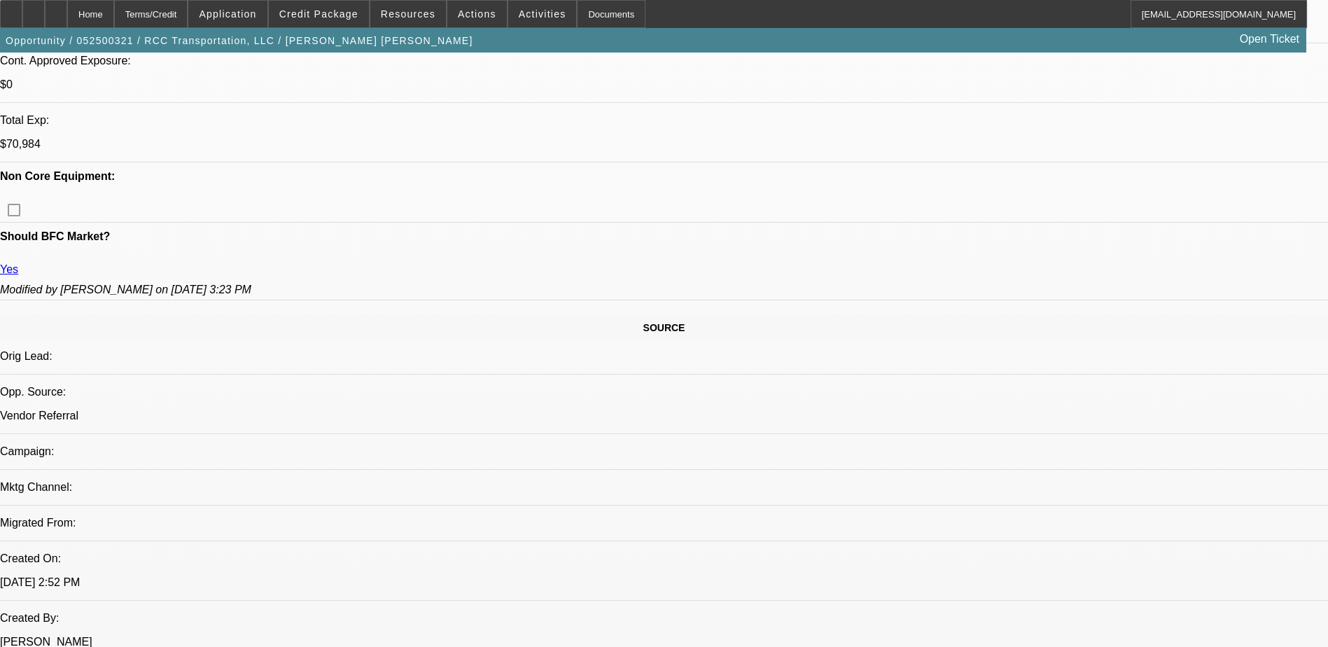
scroll to position [2520, 0]
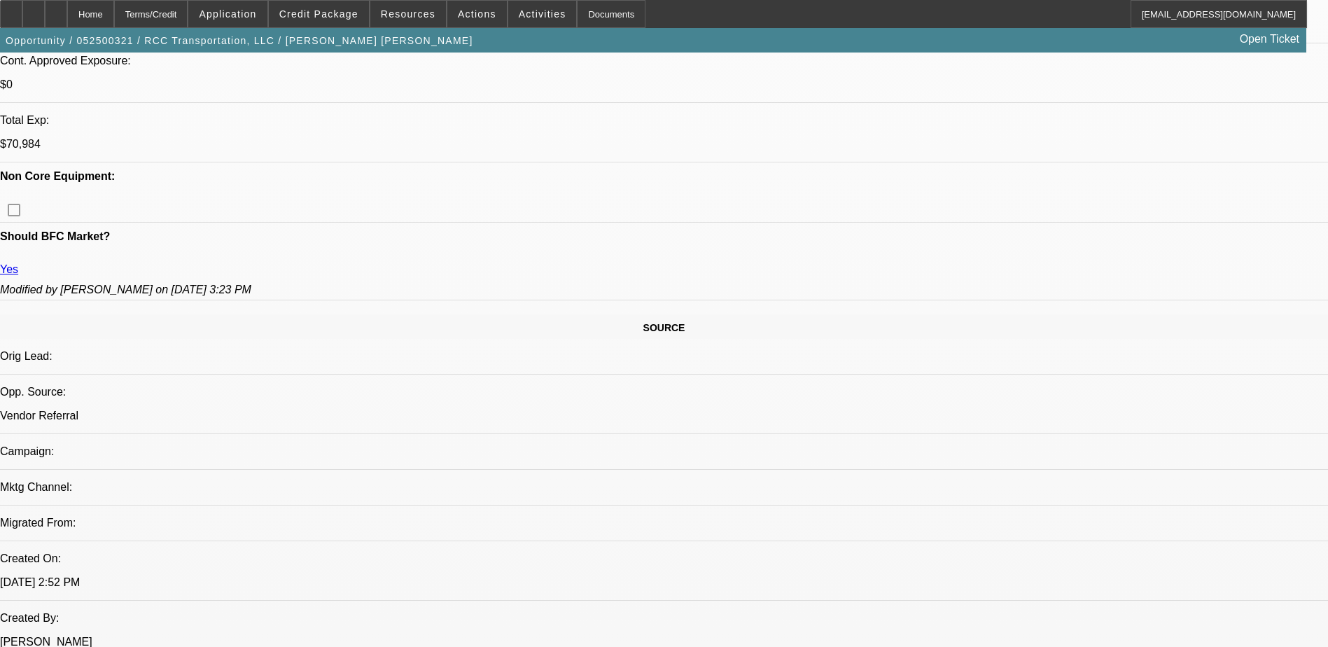
scroll to position [0, 0]
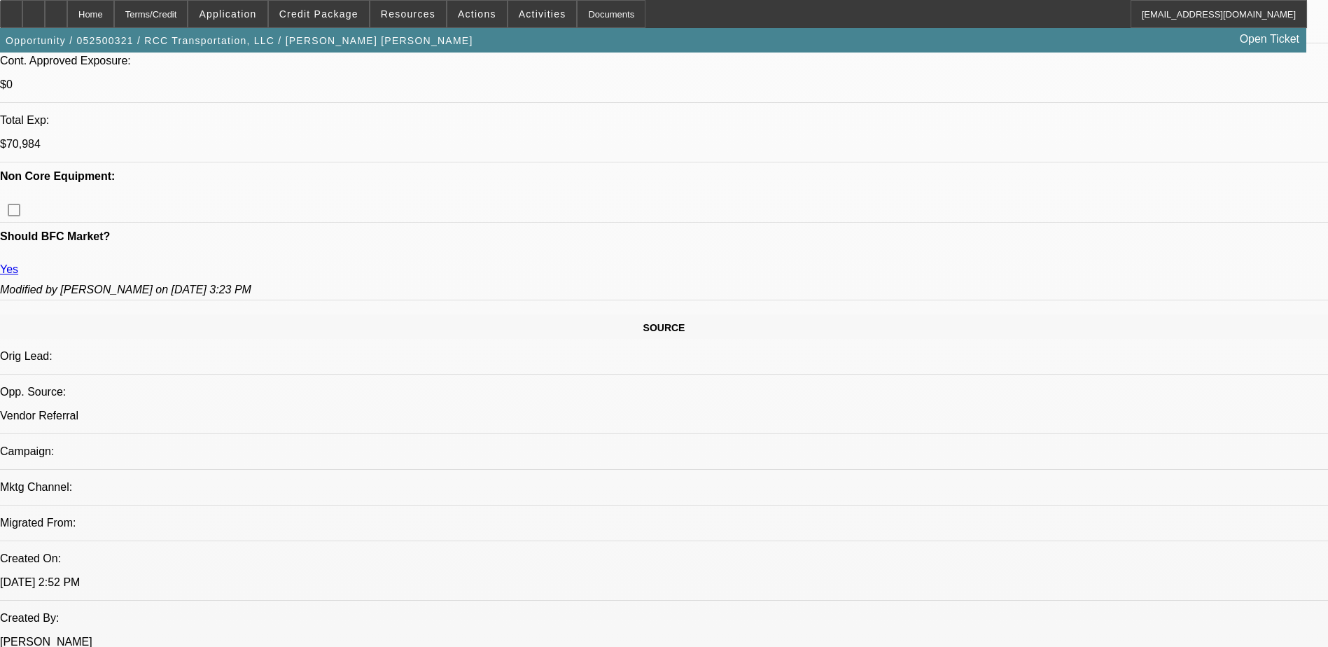
scroll to position [0, 0]
drag, startPoint x: 1143, startPoint y: 0, endPoint x: 886, endPoint y: 162, distance: 303.6
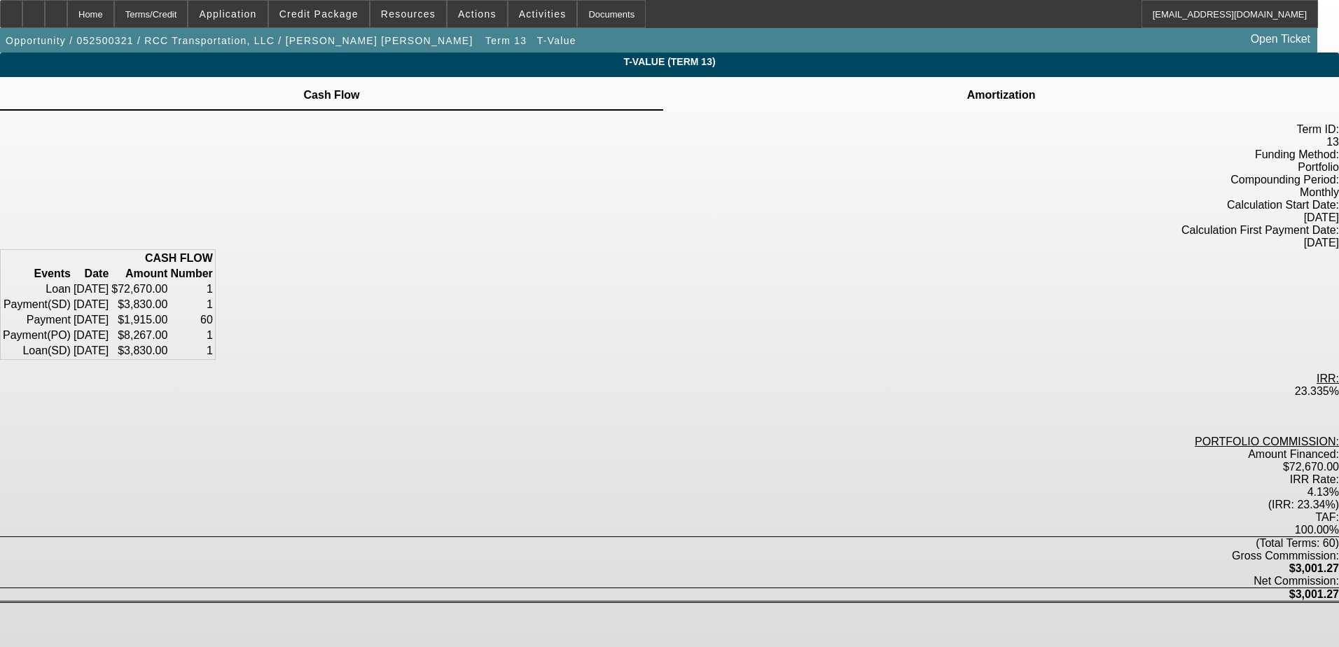
click at [1001, 87] on icon at bounding box center [1001, 87] width 0 height 0
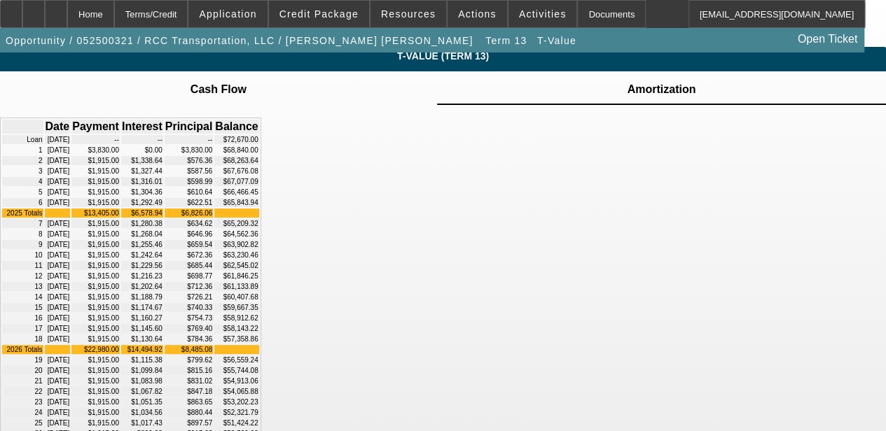
scroll to position [6, 0]
click at [114, 12] on div "Home" at bounding box center [90, 14] width 47 height 28
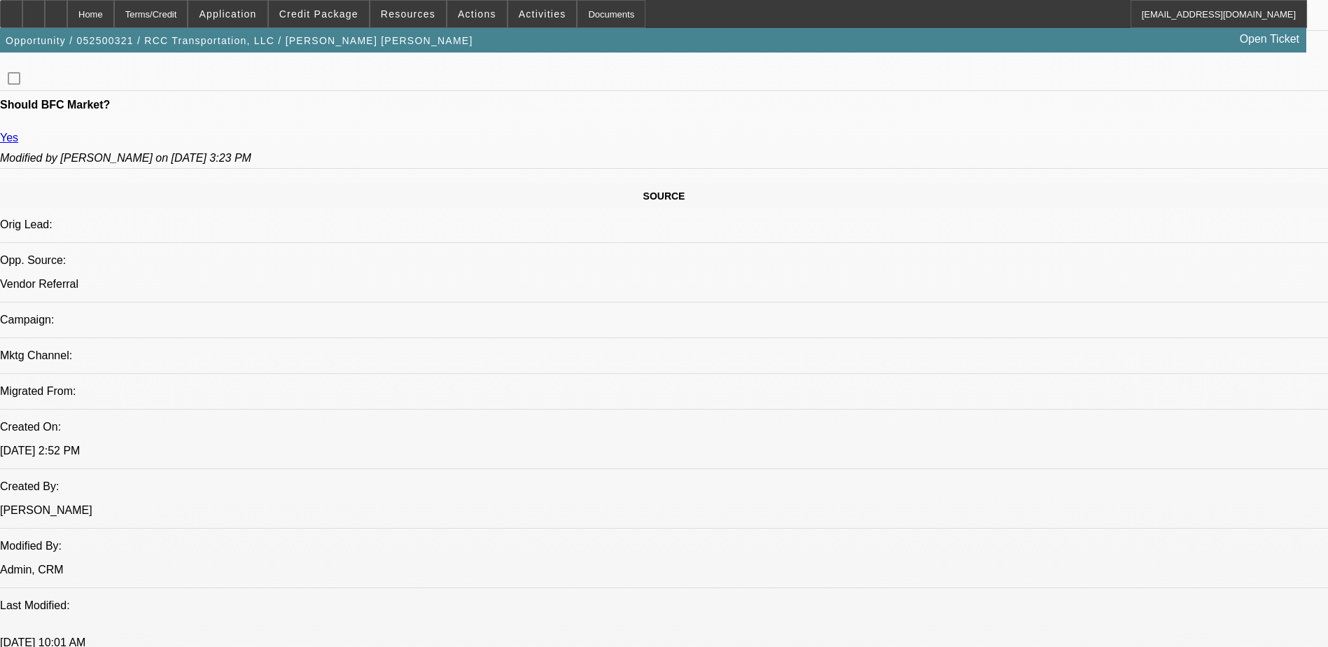
select select "0"
select select "2"
select select "0.1"
select select "4"
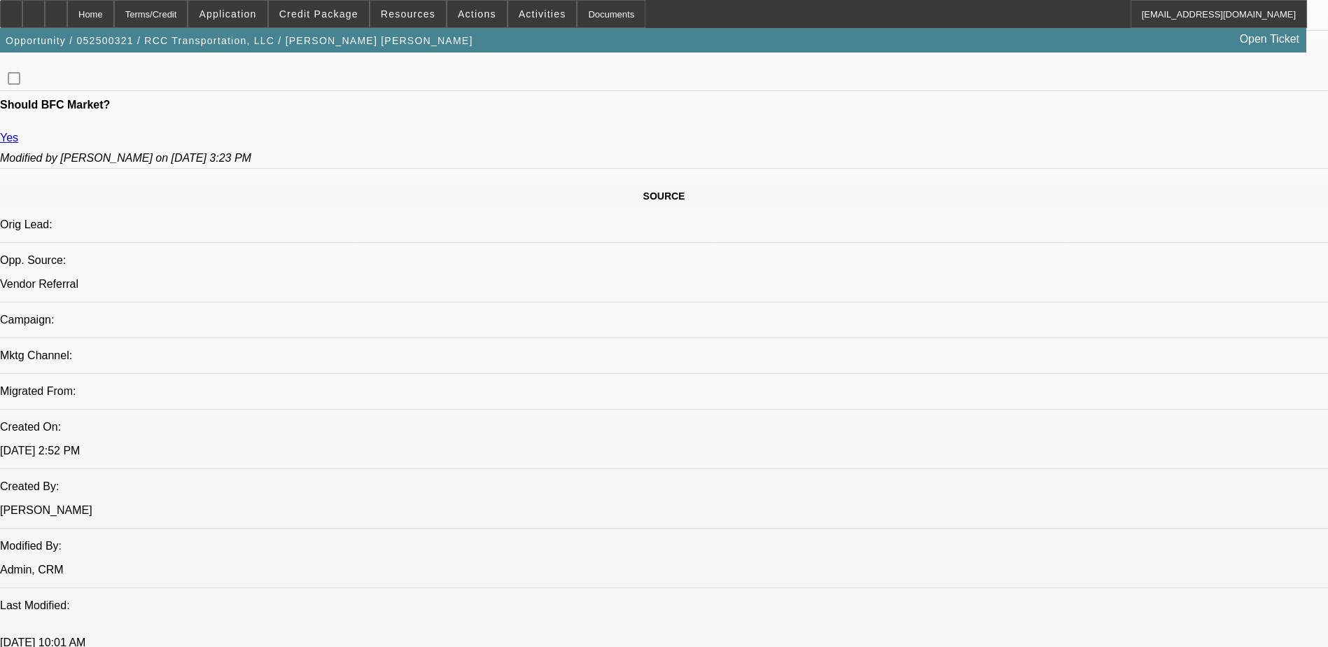
select select "0"
select select "2"
select select "0.1"
select select "4"
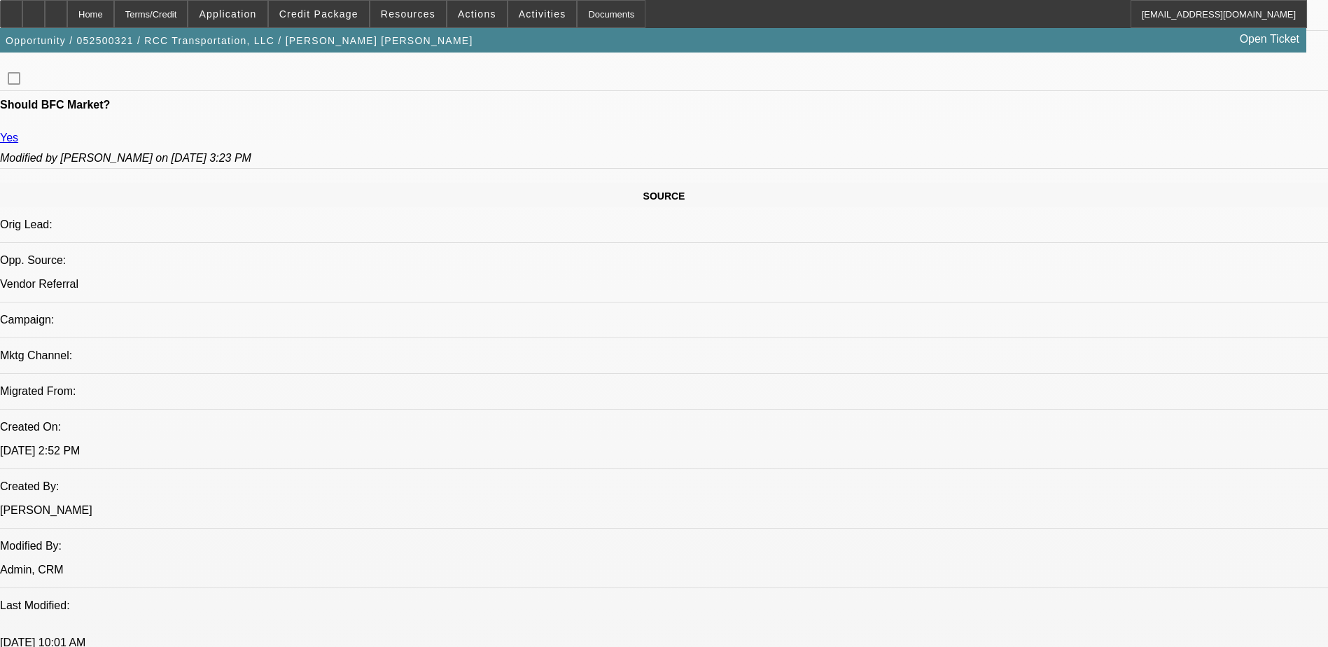
select select "0"
select select "2"
select select "0.1"
select select "4"
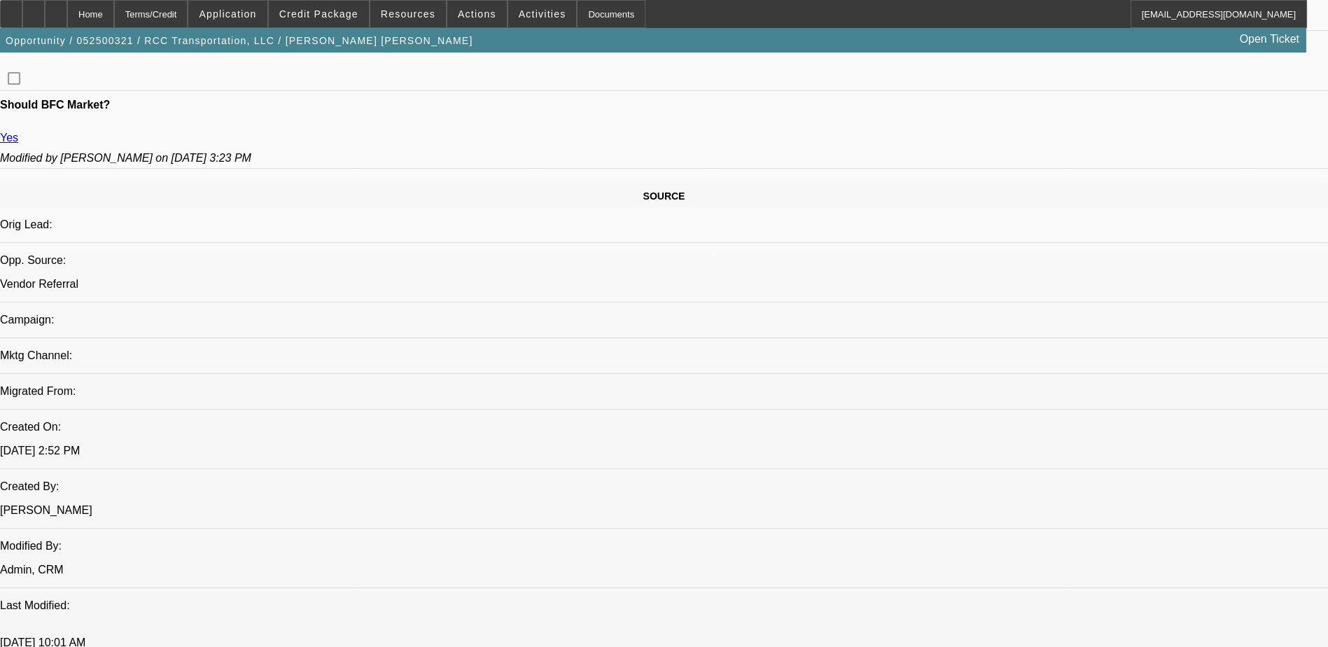
select select "2"
select select "0.1"
select select "4"
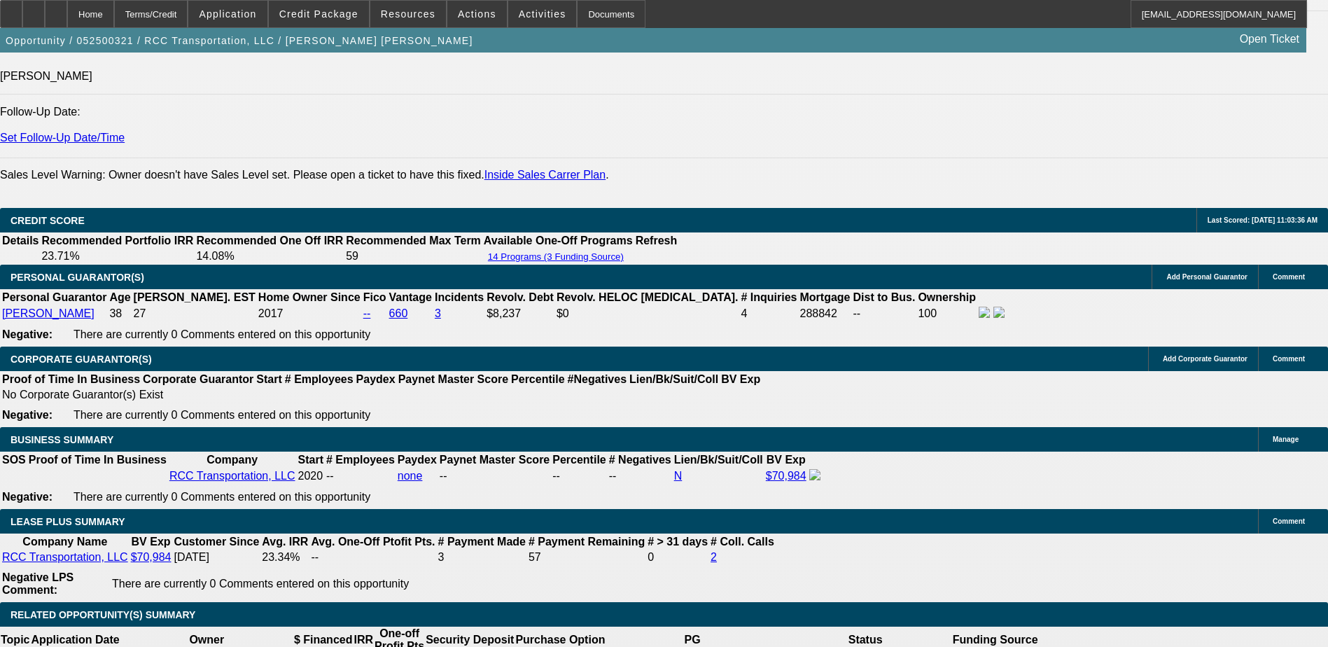
scroll to position [1962, 0]
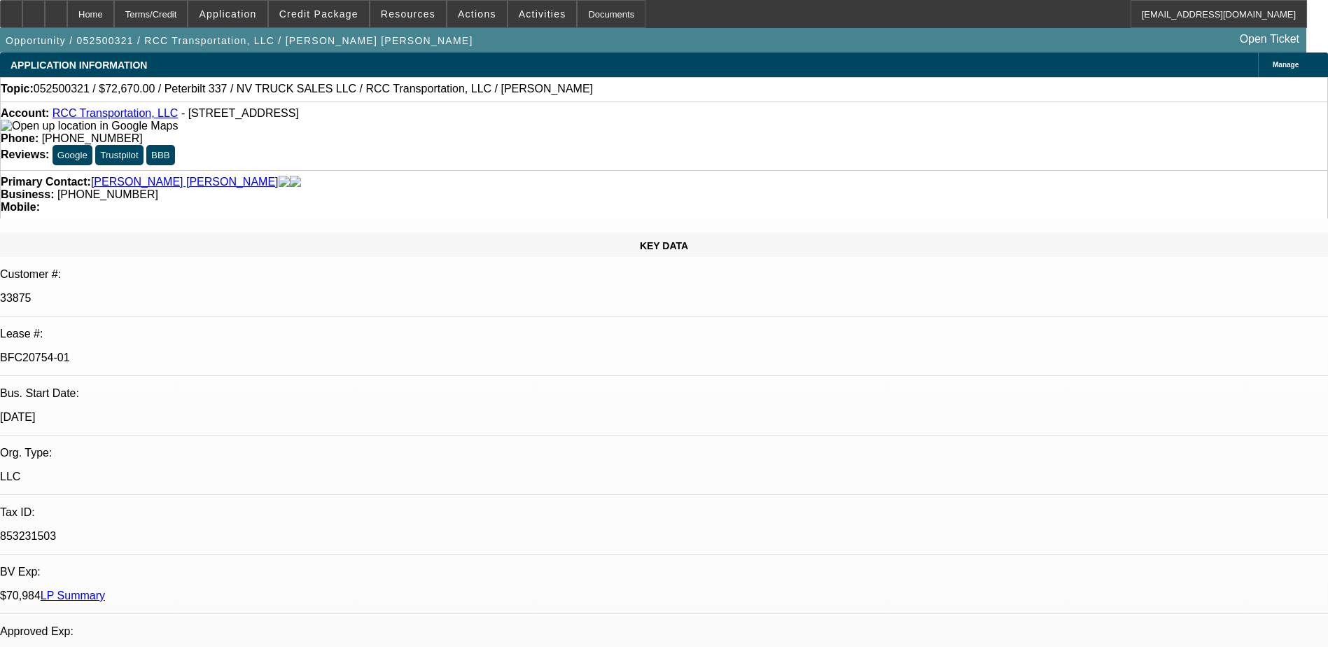
select select "0"
select select "2"
select select "0.1"
select select "4"
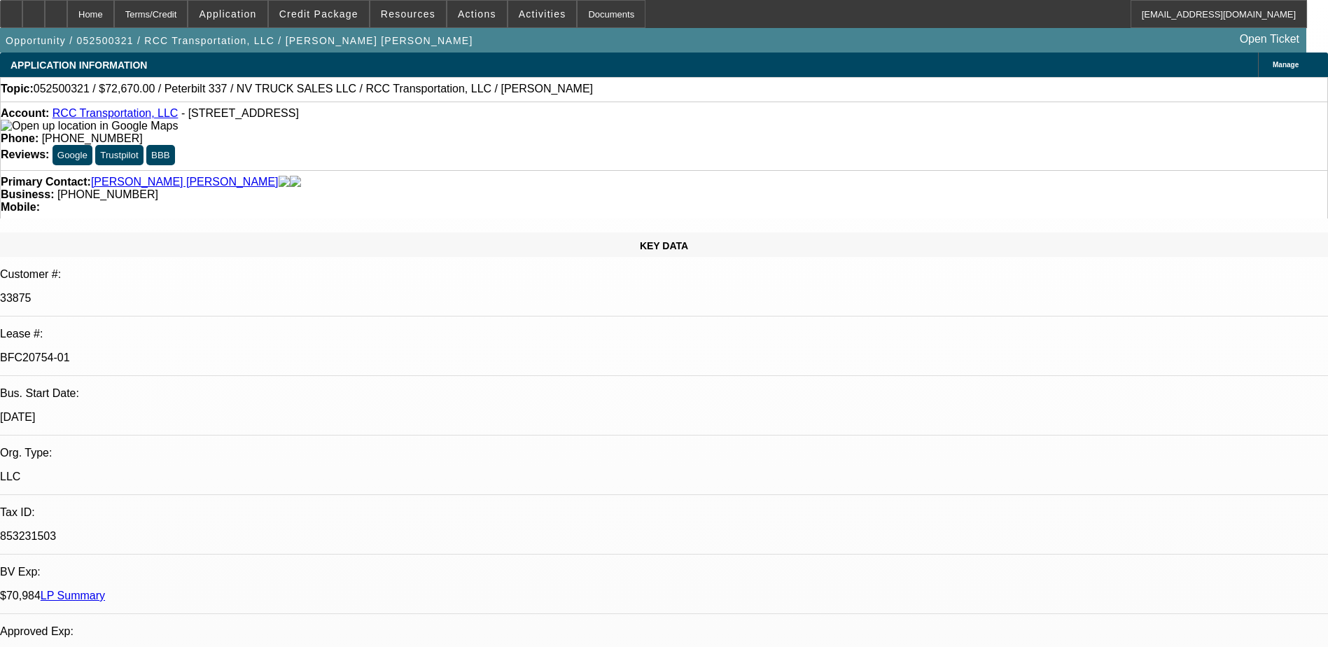
select select "0"
select select "2"
select select "0.1"
select select "4"
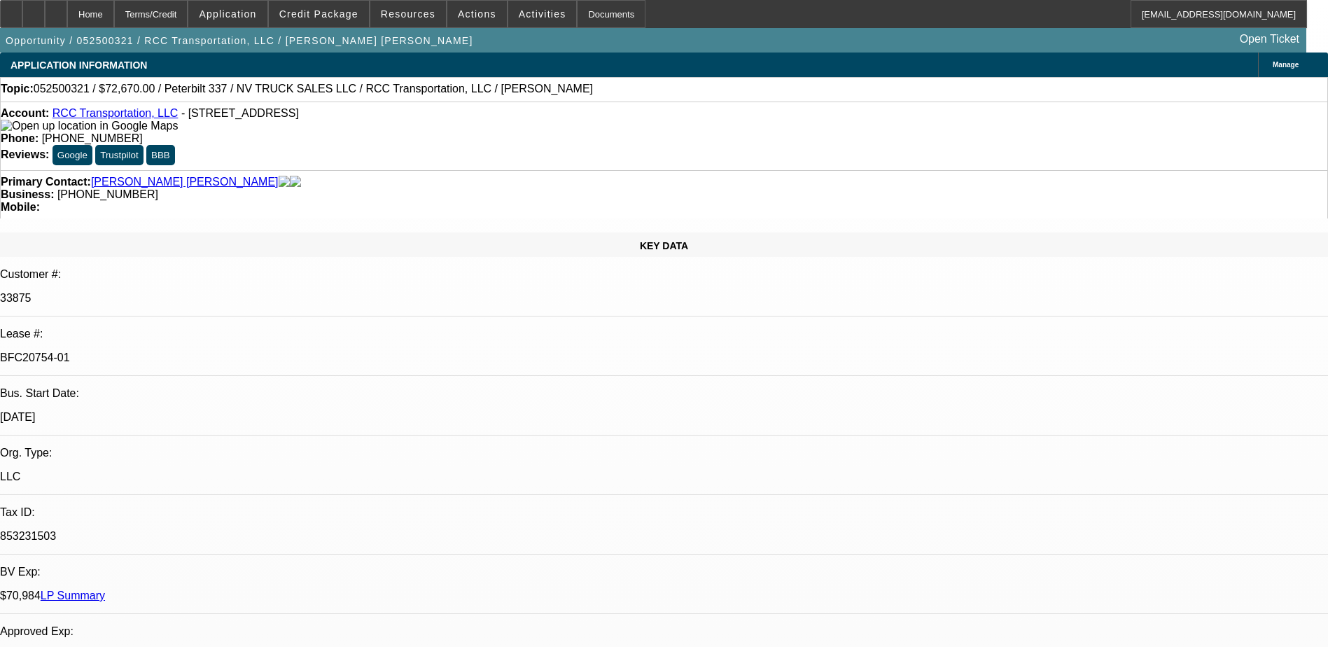
select select "0"
select select "2"
select select "0.1"
select select "4"
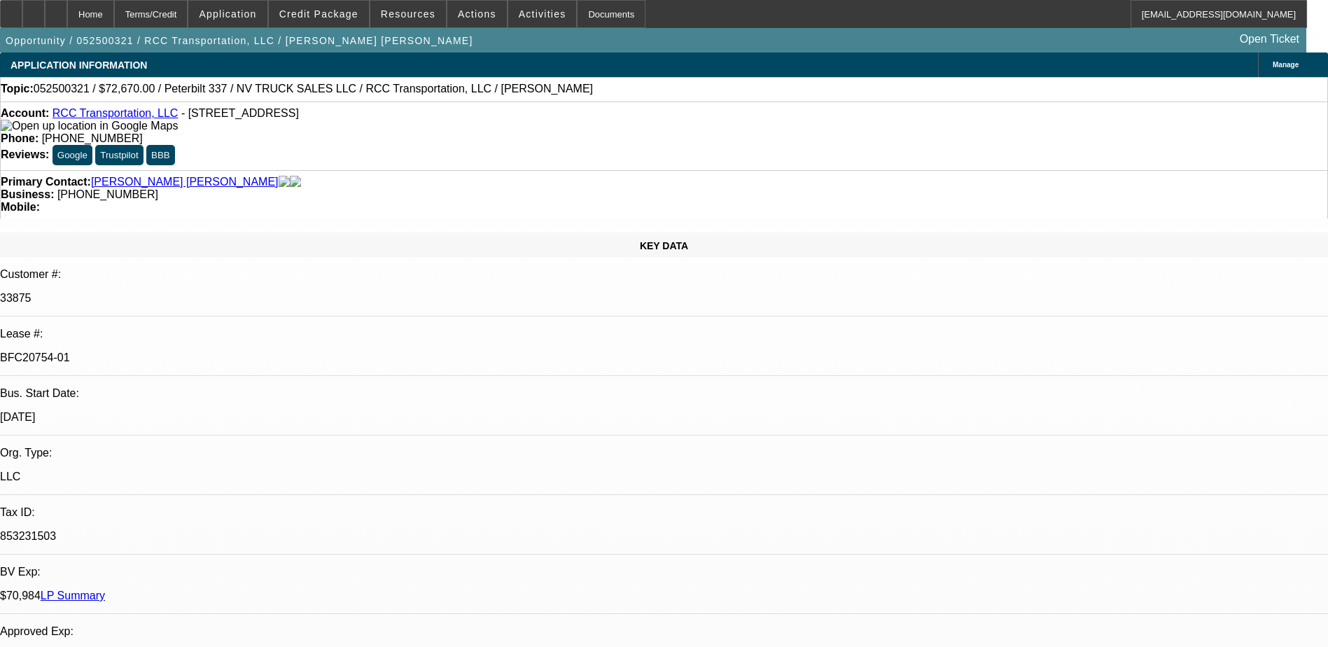
select select "2"
select select "0.1"
select select "4"
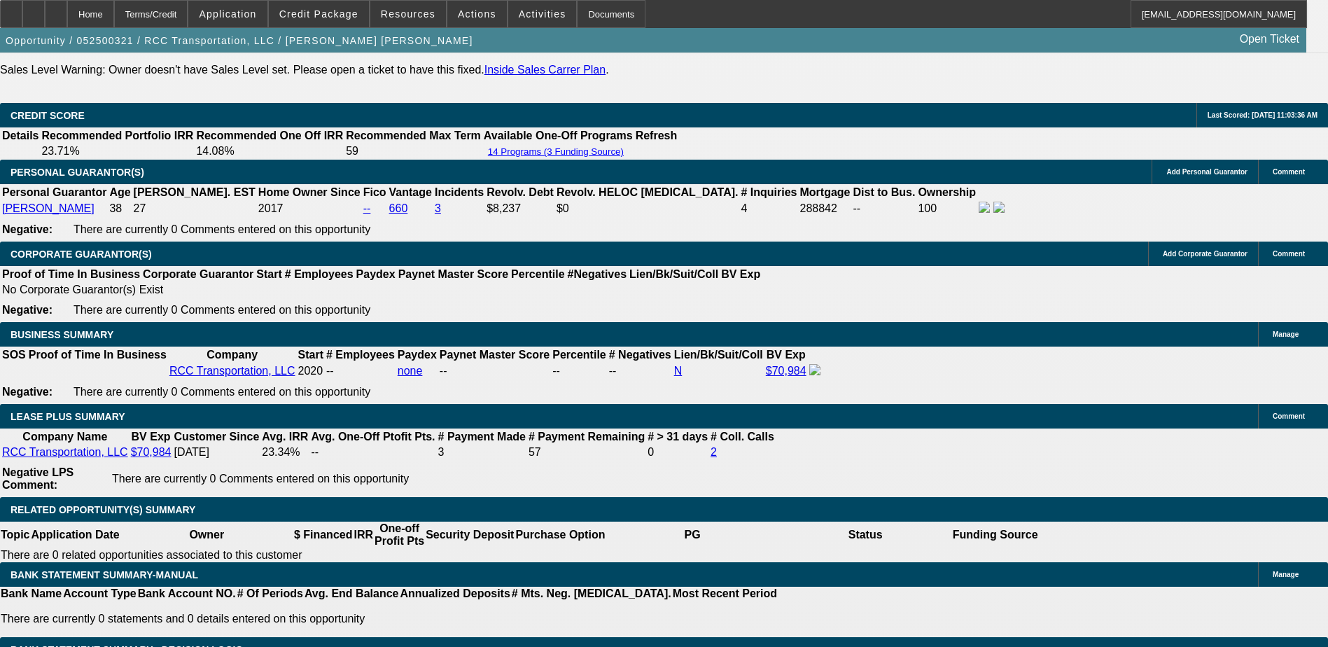
scroll to position [2170, 0]
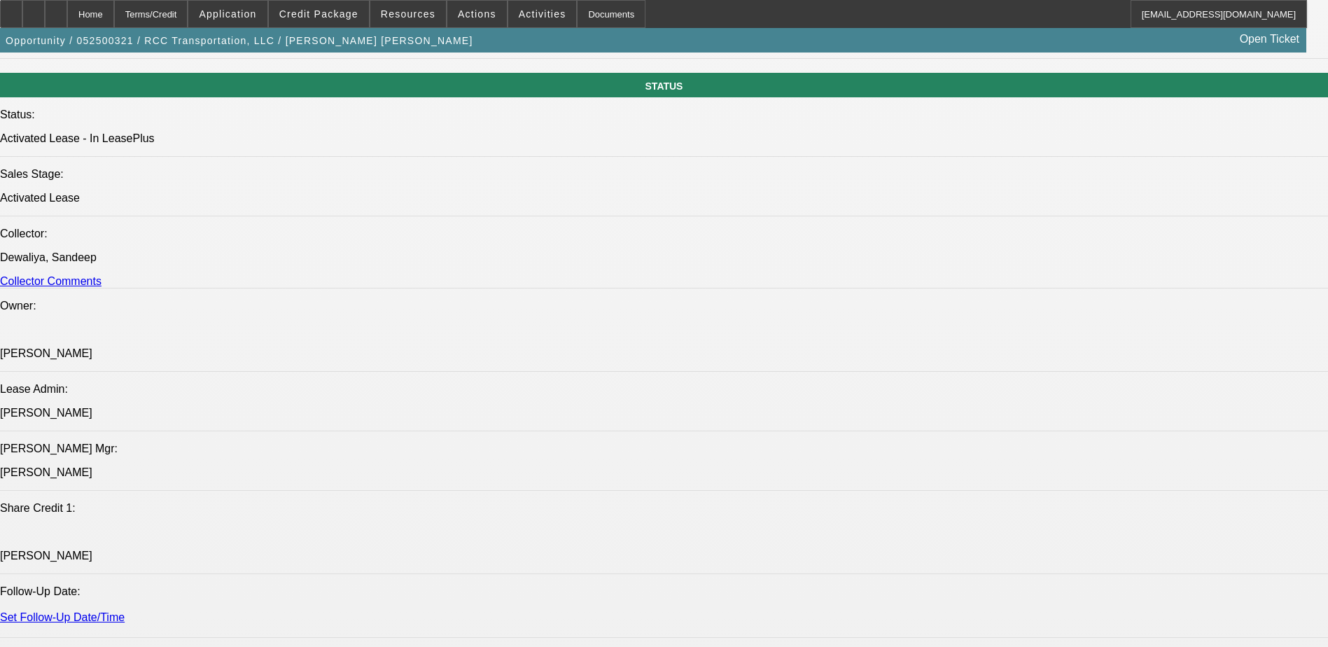
select select "0"
select select "2"
select select "0.1"
select select "4"
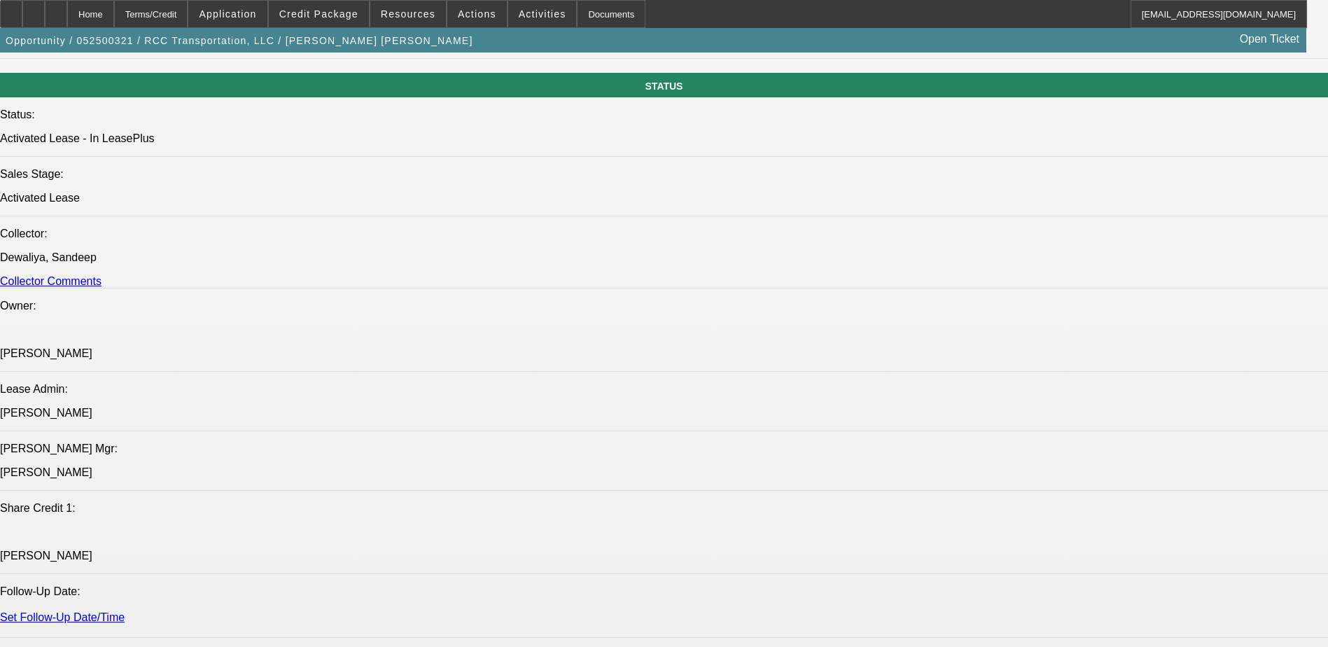
select select "0"
select select "2"
select select "0.1"
select select "4"
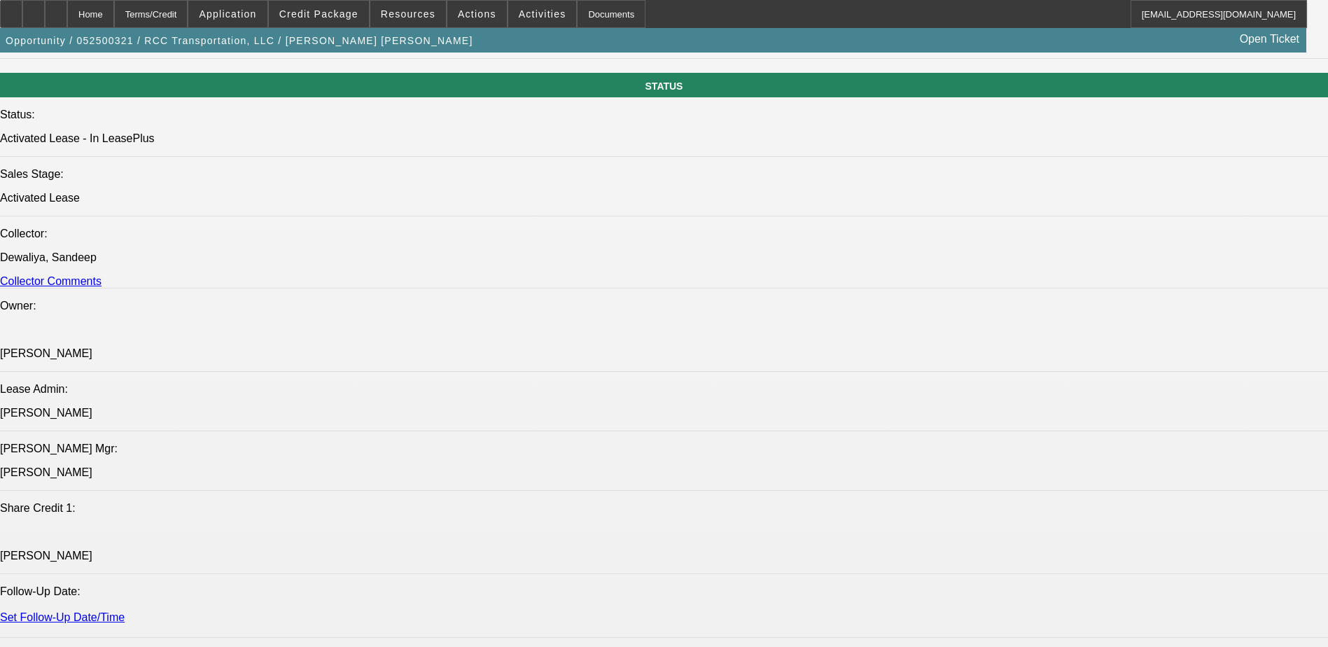
select select "0"
select select "2"
select select "0.1"
select select "4"
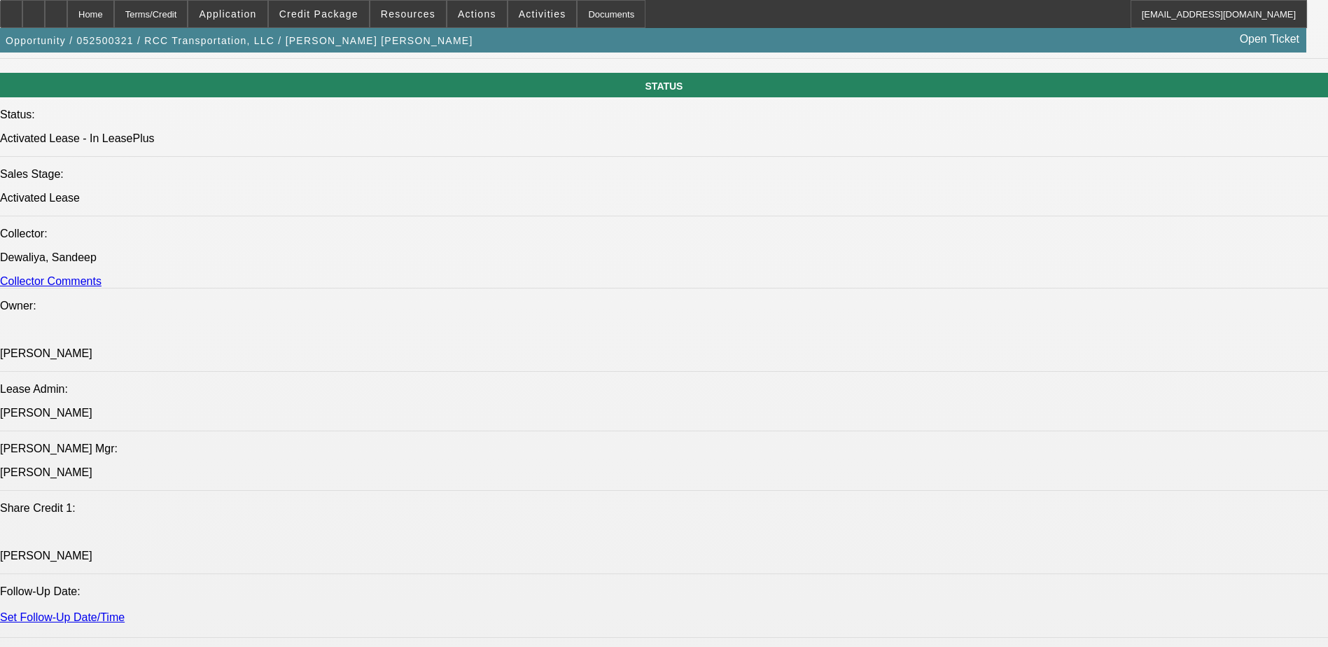
select select "2"
select select "0.1"
select select "4"
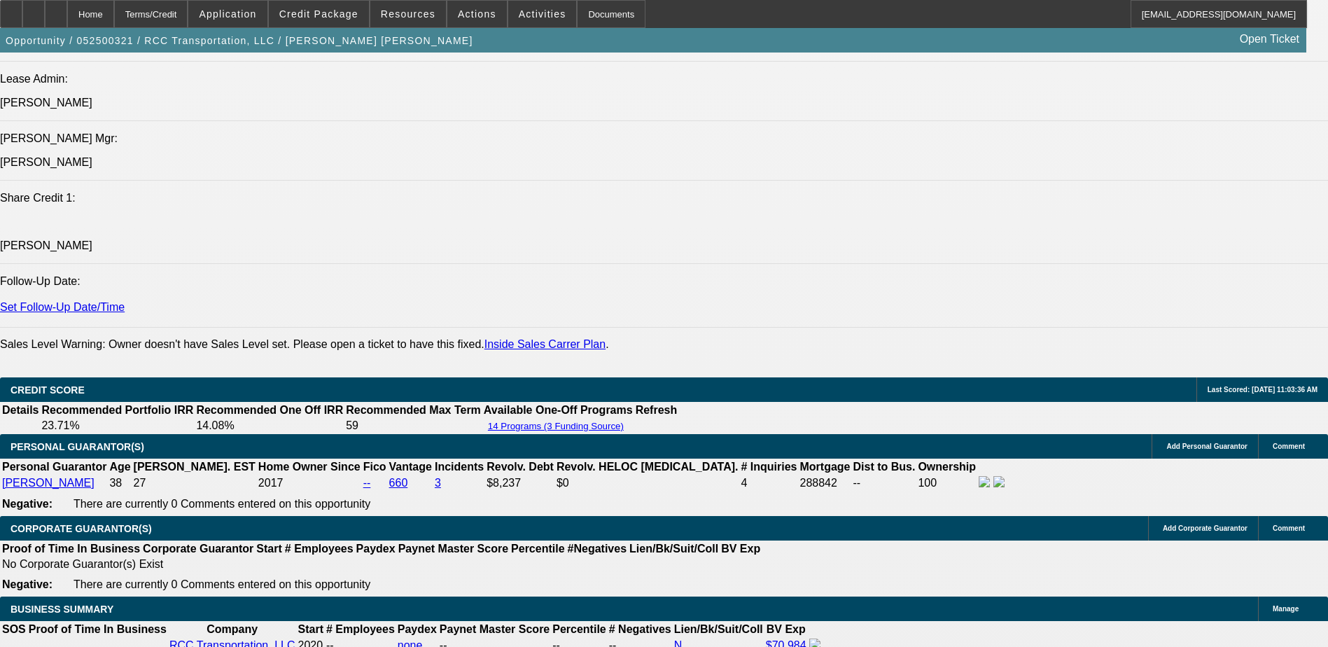
scroll to position [2030, 0]
